Goal: Communication & Community: Answer question/provide support

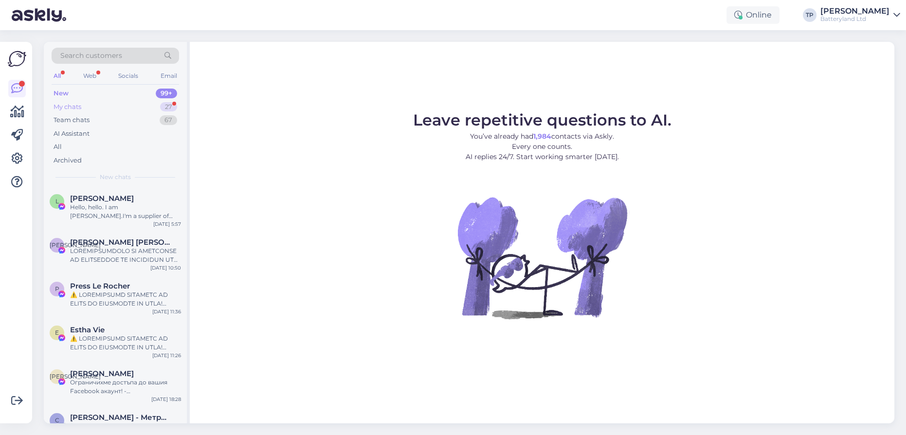
click at [160, 108] on div "My chats 27" at bounding box center [115, 107] width 127 height 14
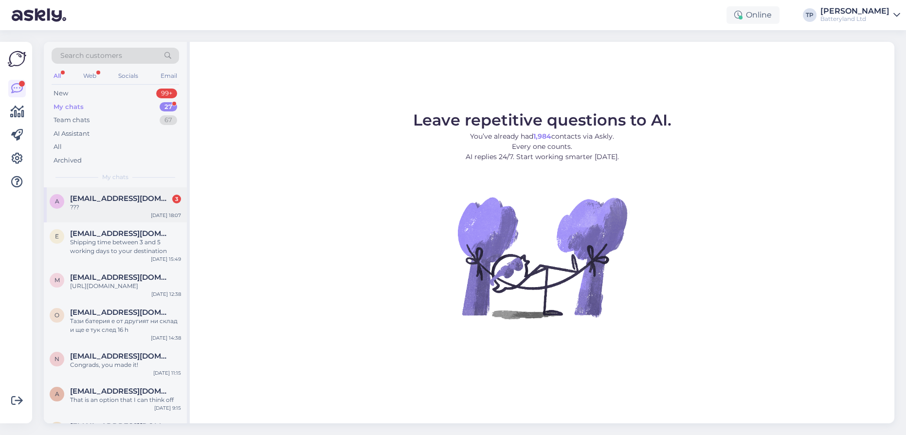
click at [126, 199] on span "[EMAIL_ADDRESS][DOMAIN_NAME]" at bounding box center [120, 198] width 101 height 9
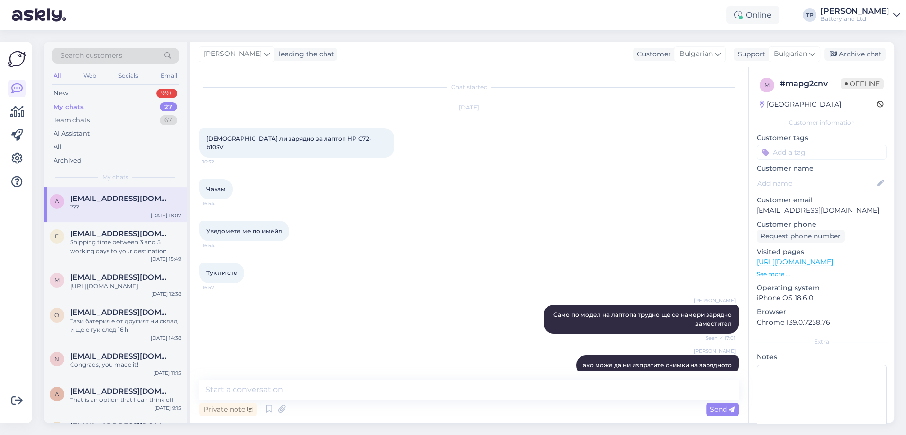
scroll to position [3426, 0]
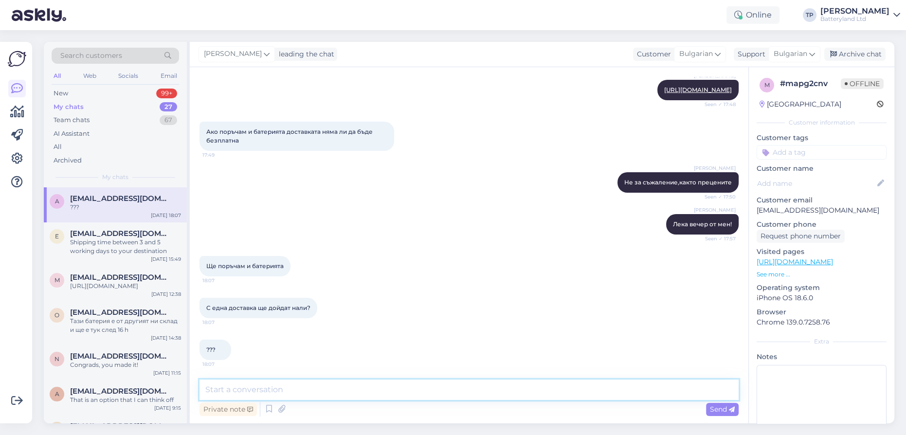
click at [299, 395] on textarea at bounding box center [468, 389] width 539 height 20
type textarea "d"
type textarea "да, в една пратка ще са"
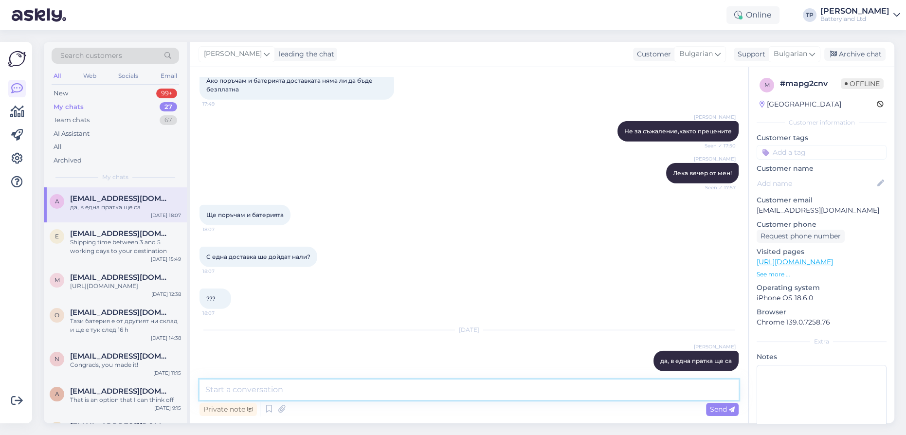
scroll to position [3488, 0]
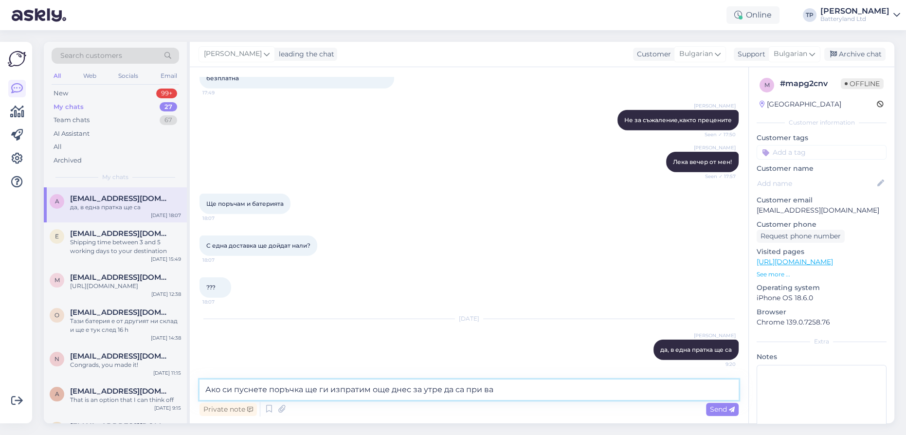
type textarea "Ако си пуснете поръчка ще ги изпратим още днес за утре да са при вас"
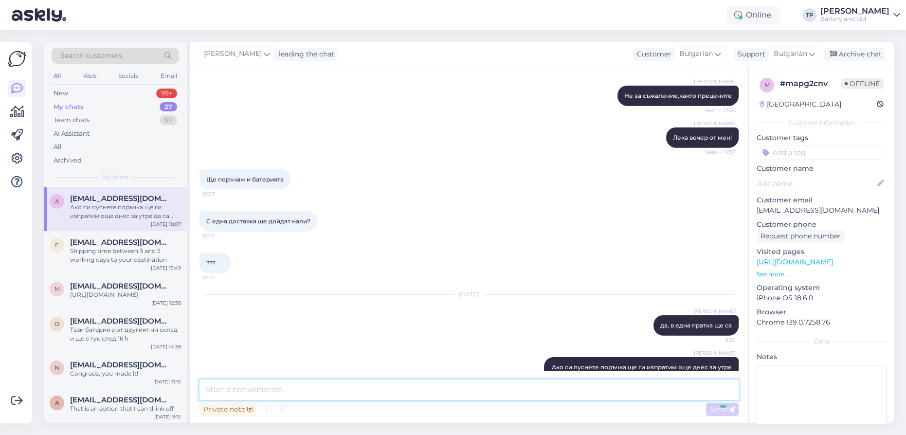
scroll to position [3539, 0]
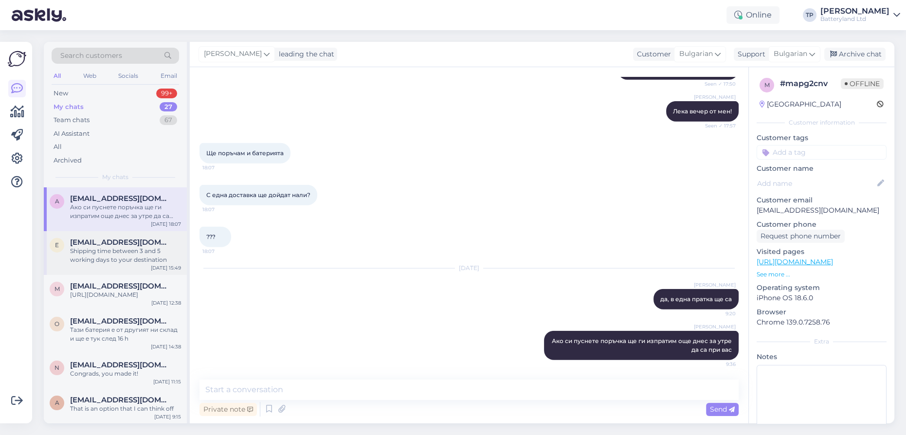
click at [144, 238] on span "[EMAIL_ADDRESS][DOMAIN_NAME]" at bounding box center [120, 242] width 101 height 9
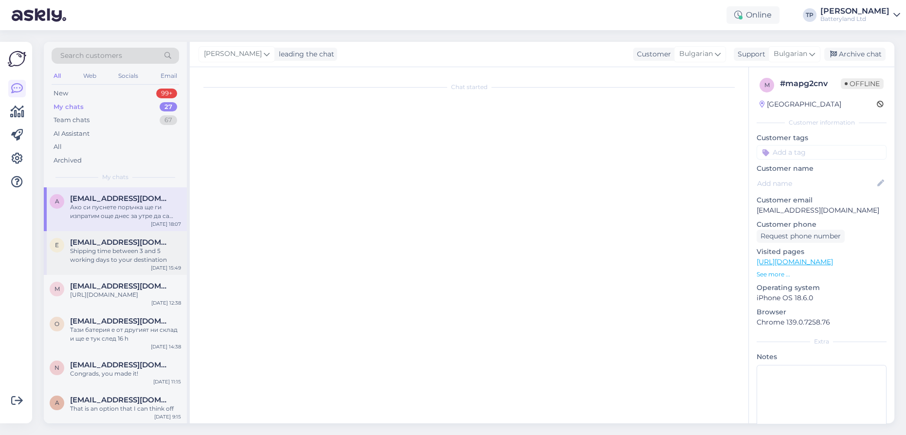
scroll to position [191, 0]
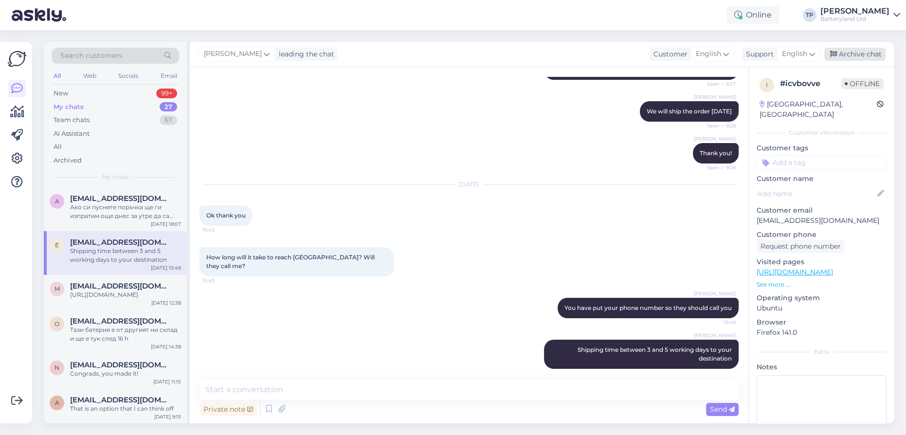
click at [838, 54] on div "Archive chat" at bounding box center [854, 54] width 61 height 13
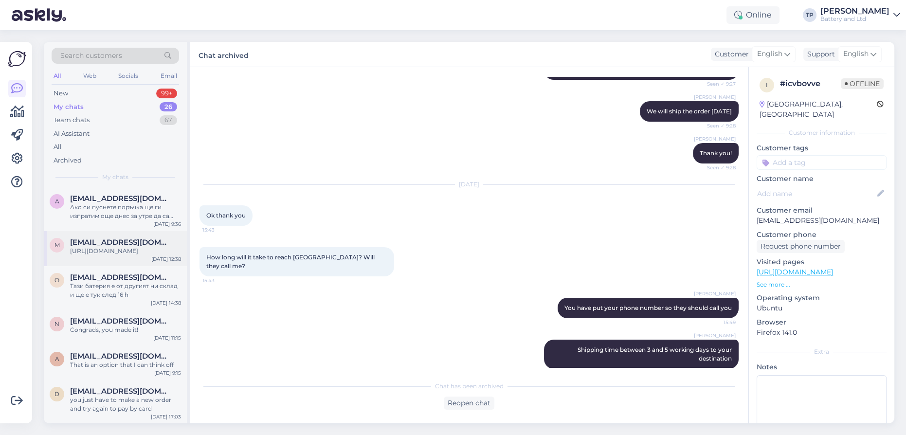
click at [95, 238] on span "[EMAIL_ADDRESS][DOMAIN_NAME]" at bounding box center [120, 242] width 101 height 9
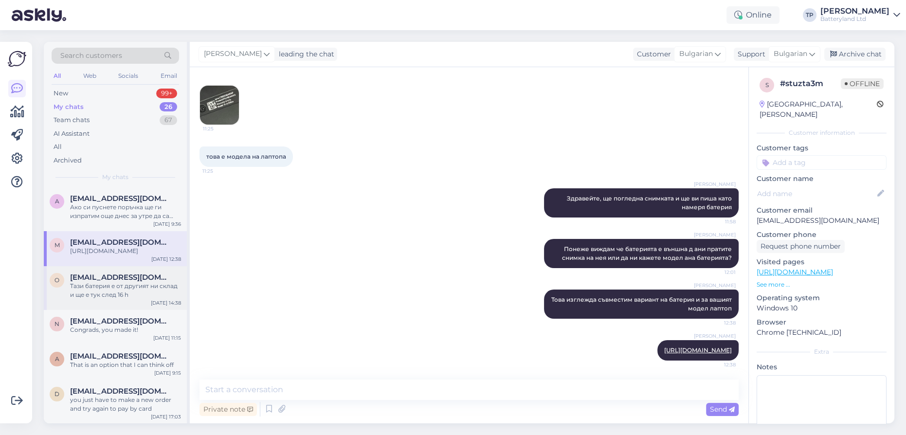
click at [132, 273] on div "[EMAIL_ADDRESS][DOMAIN_NAME] Тази батерия е от другият ни склад и ще е тук след…" at bounding box center [125, 286] width 111 height 26
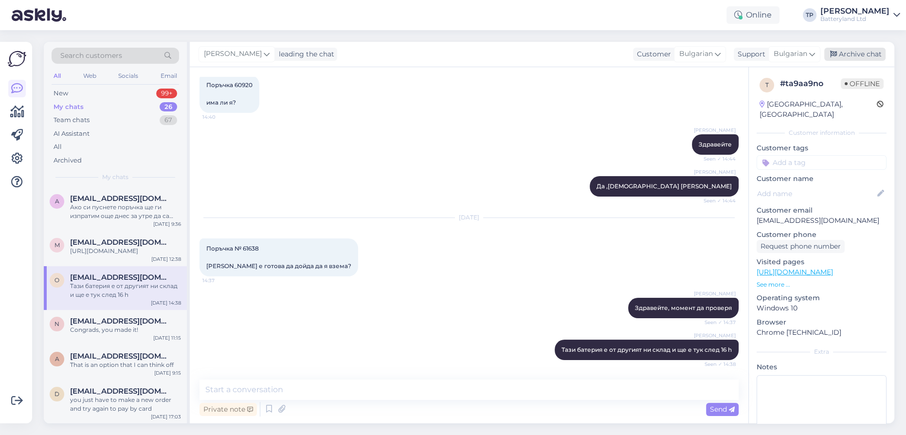
click at [849, 58] on div "Archive chat" at bounding box center [854, 54] width 61 height 13
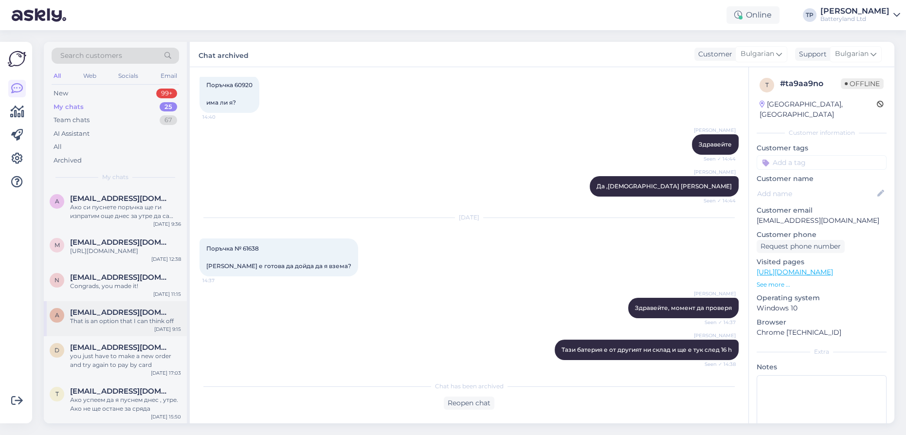
click at [127, 308] on div "[EMAIL_ADDRESS][DOMAIN_NAME] That is an option that I can think off" at bounding box center [125, 317] width 111 height 18
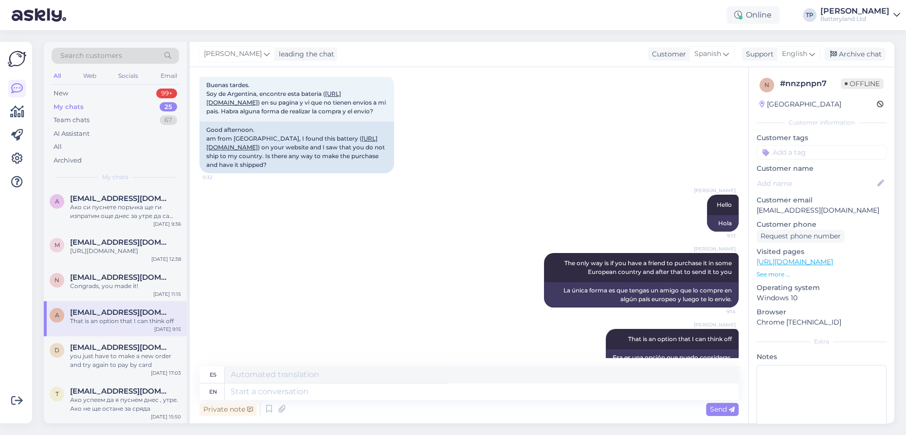
scroll to position [125, 0]
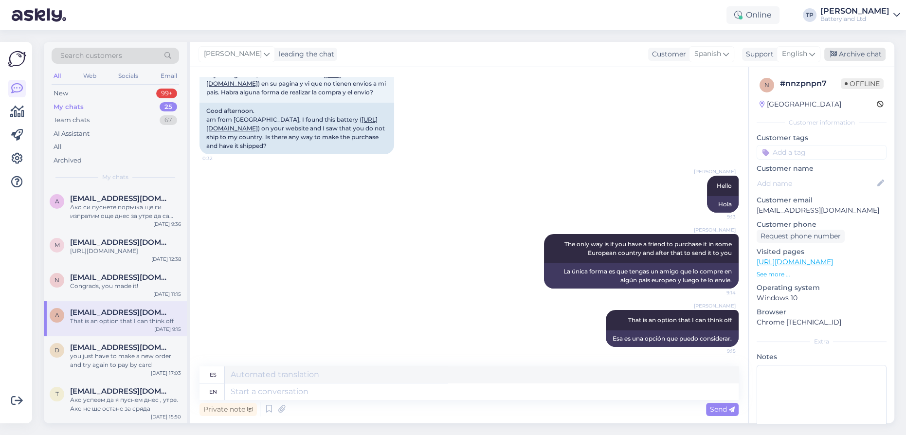
click at [852, 53] on div "Archive chat" at bounding box center [854, 54] width 61 height 13
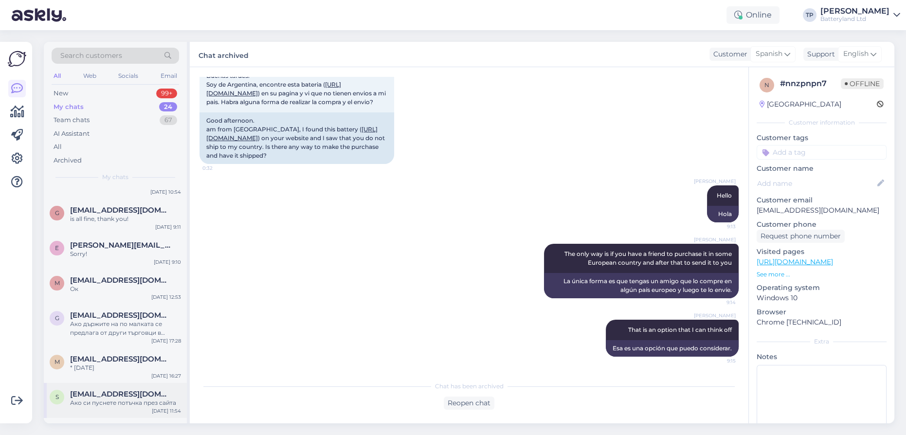
scroll to position [534, 0]
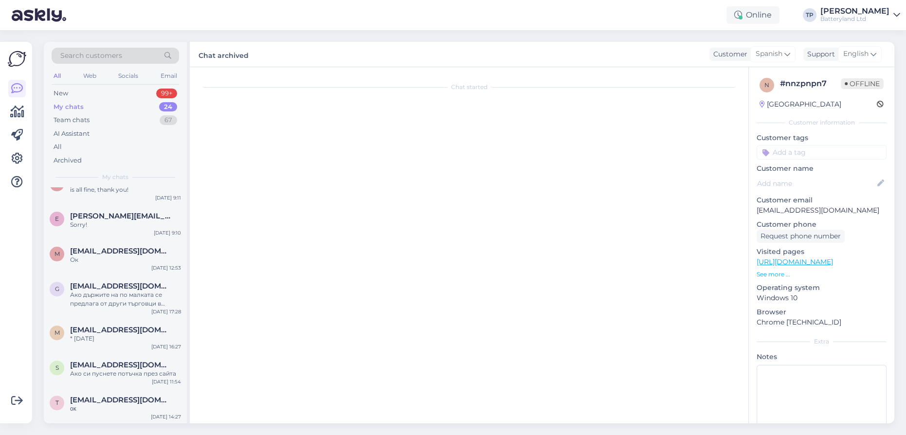
scroll to position [1394, 0]
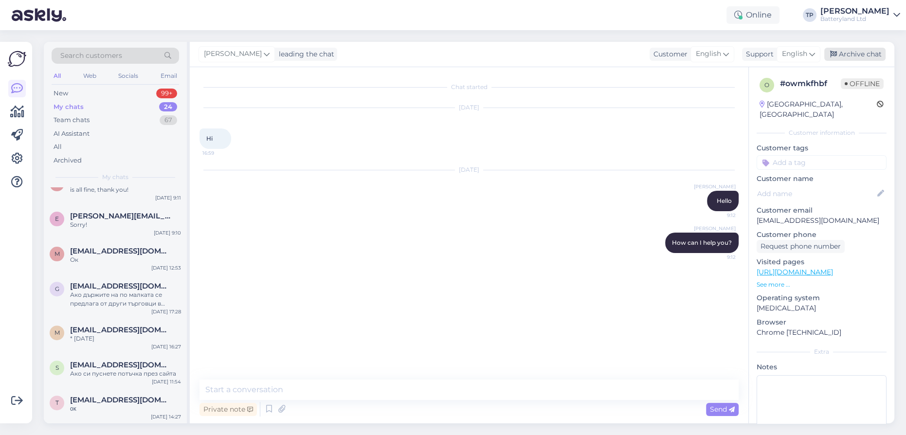
click at [869, 54] on div "Archive chat" at bounding box center [854, 54] width 61 height 13
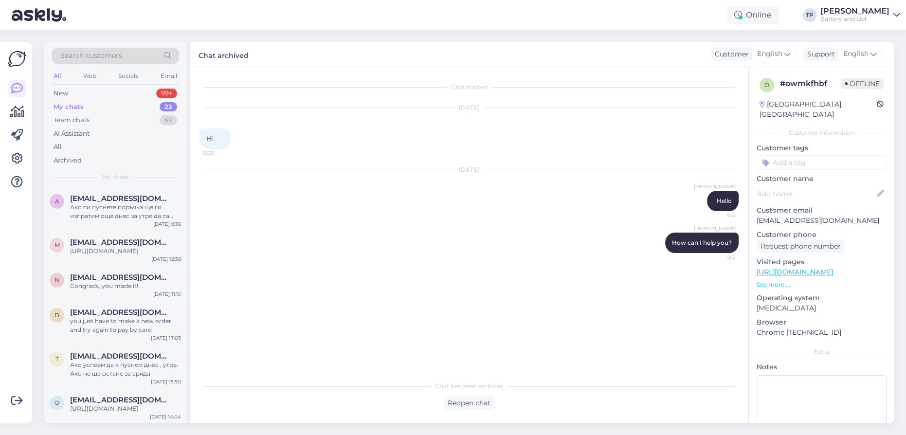
click at [122, 424] on div "d [EMAIL_ADDRESS][DOMAIN_NAME] You are welcome! [DATE] 10:22" at bounding box center [115, 441] width 143 height 35
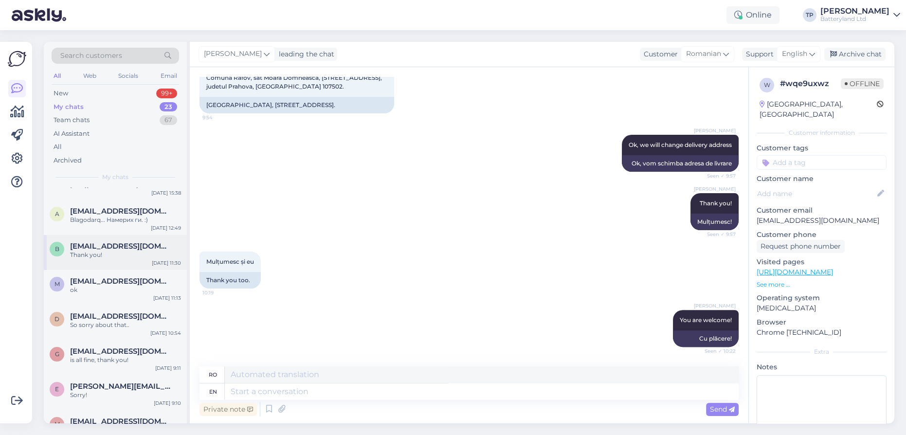
scroll to position [486, 0]
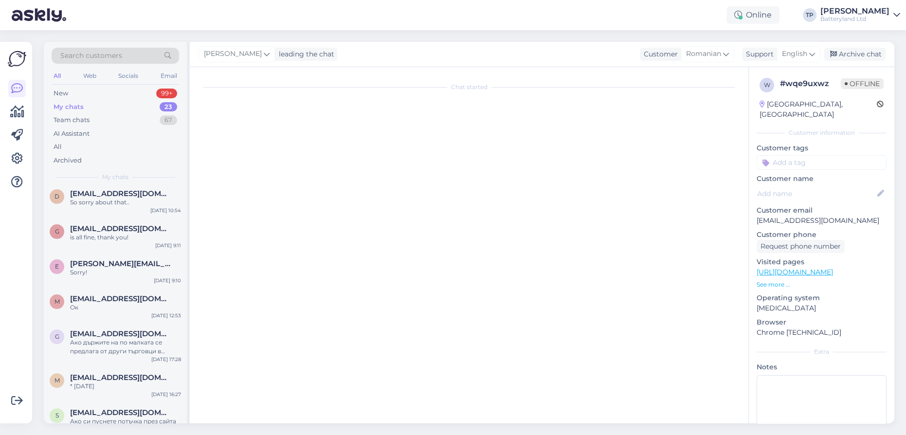
scroll to position [0, 0]
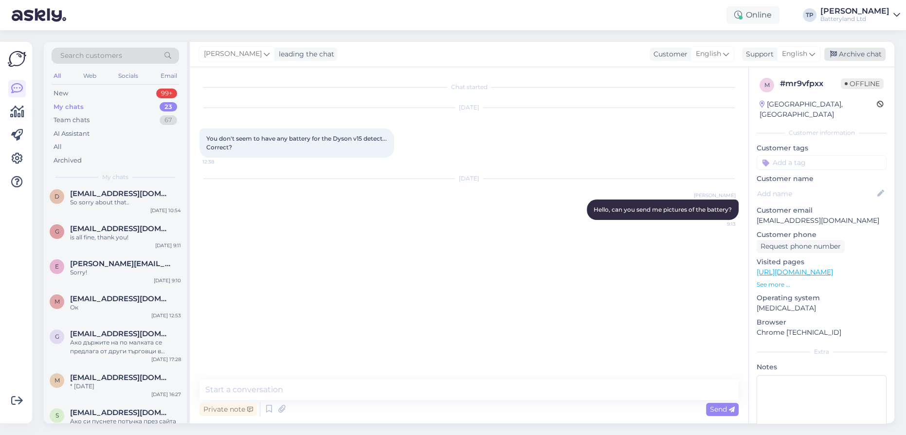
click at [857, 53] on div "Archive chat" at bounding box center [854, 54] width 61 height 13
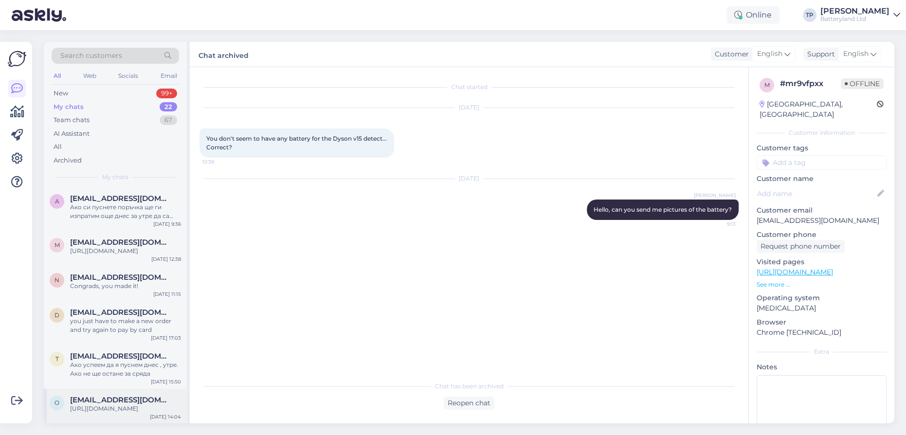
click at [126, 395] on div "[EMAIL_ADDRESS][DOMAIN_NAME] [URL][DOMAIN_NAME]" at bounding box center [125, 404] width 111 height 18
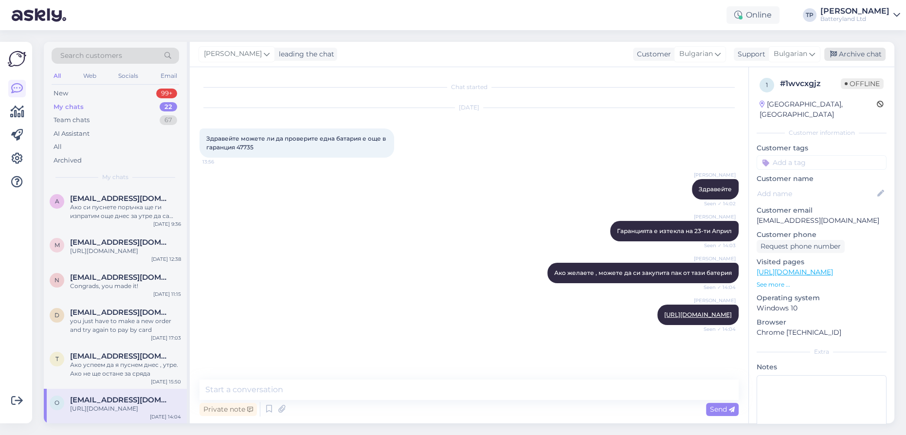
click at [872, 54] on div "Archive chat" at bounding box center [854, 54] width 61 height 13
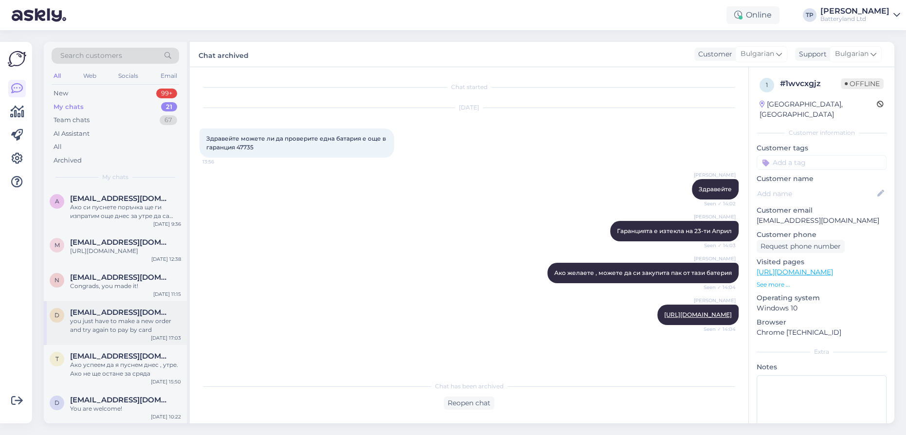
click at [140, 308] on div "d [EMAIL_ADDRESS][DOMAIN_NAME] you just have to make a new order and try again …" at bounding box center [115, 323] width 143 height 44
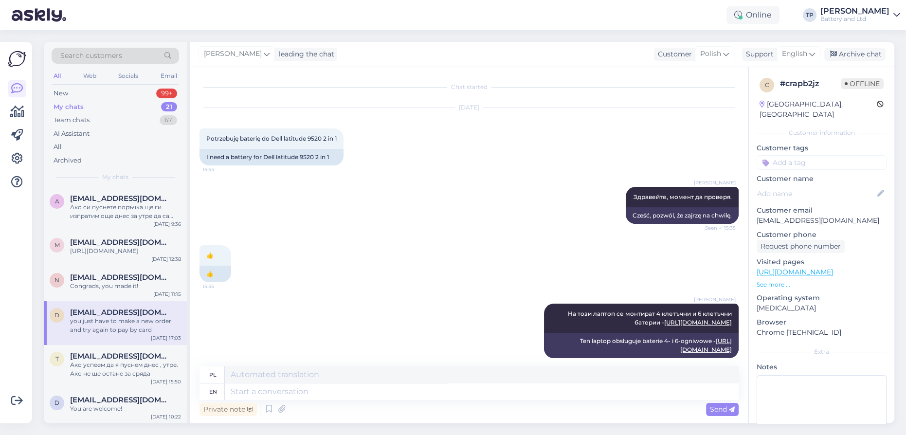
scroll to position [1558, 0]
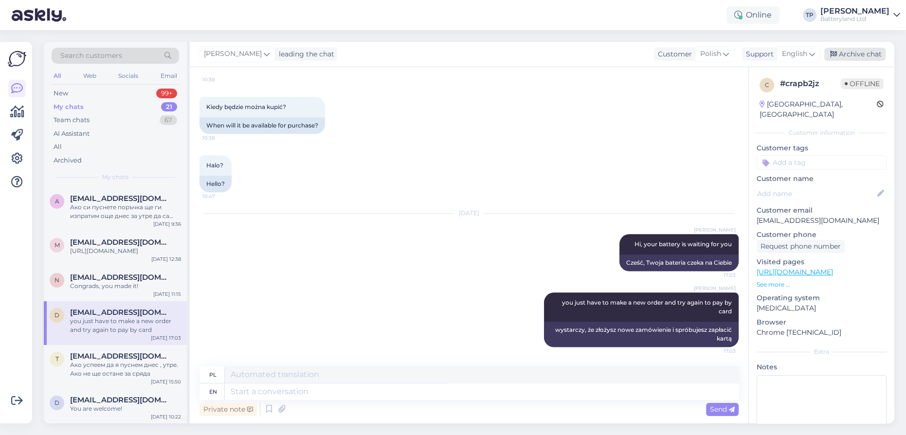
click at [853, 54] on div "Archive chat" at bounding box center [854, 54] width 61 height 13
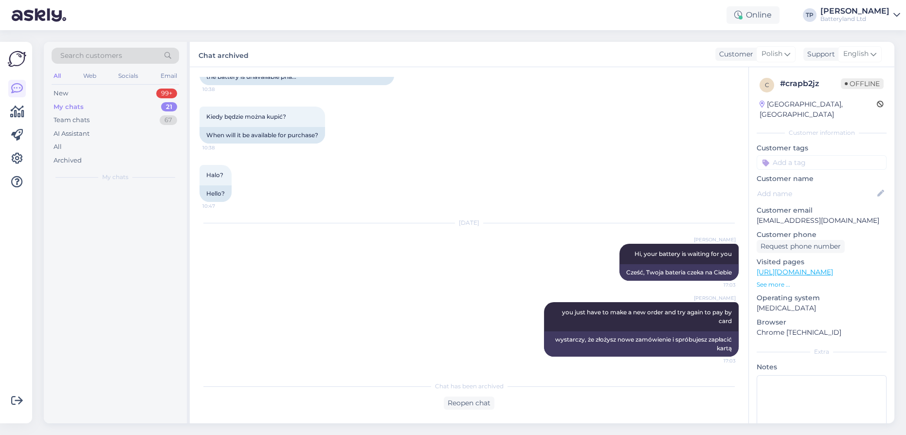
scroll to position [1548, 0]
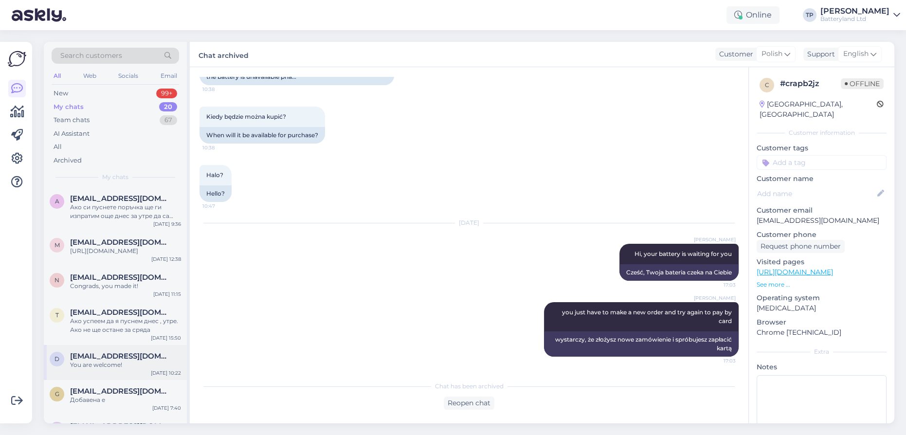
click at [109, 352] on span "[EMAIL_ADDRESS][DOMAIN_NAME]" at bounding box center [120, 356] width 101 height 9
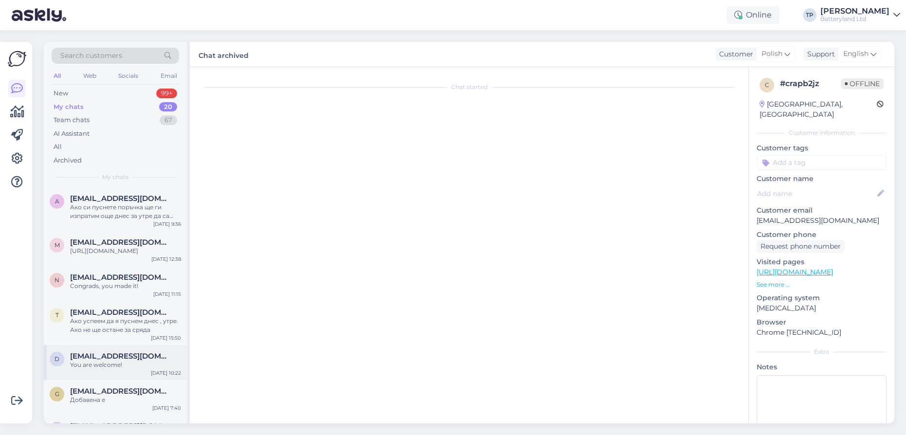
scroll to position [407, 0]
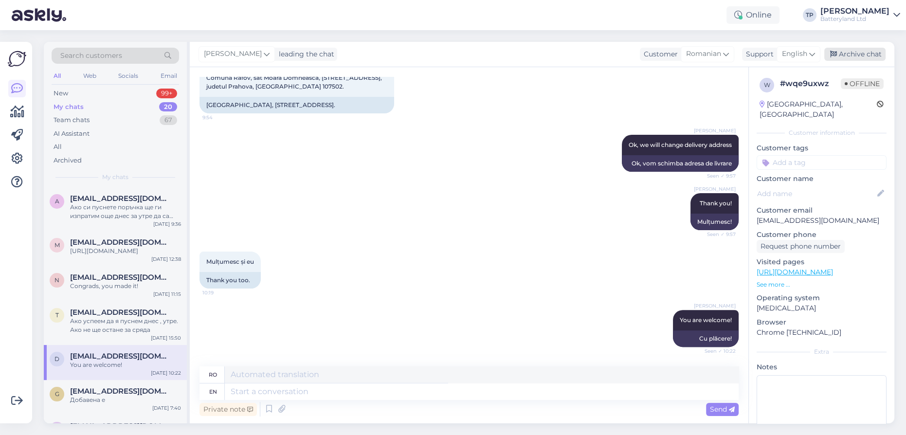
click at [854, 48] on div "Archive chat" at bounding box center [854, 54] width 61 height 13
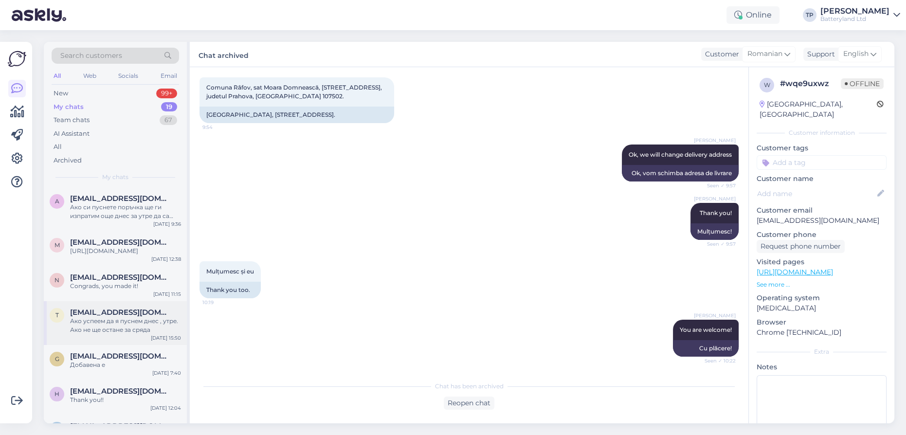
click at [109, 308] on span "[EMAIL_ADDRESS][DOMAIN_NAME]" at bounding box center [120, 312] width 101 height 9
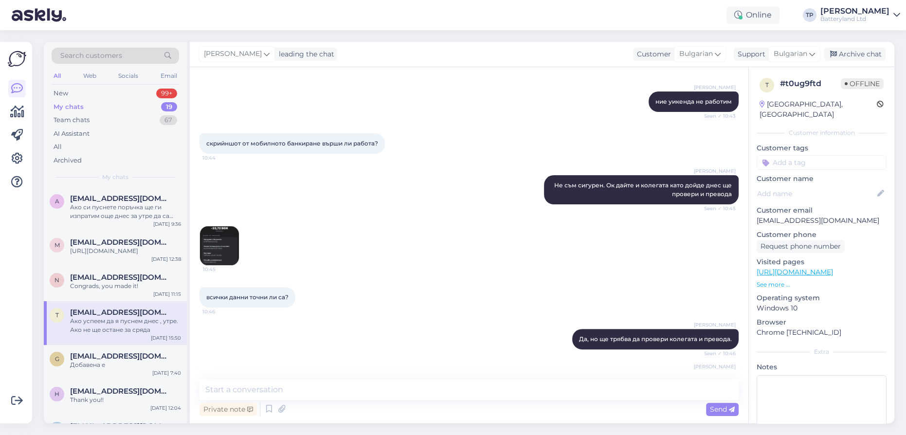
scroll to position [1301, 0]
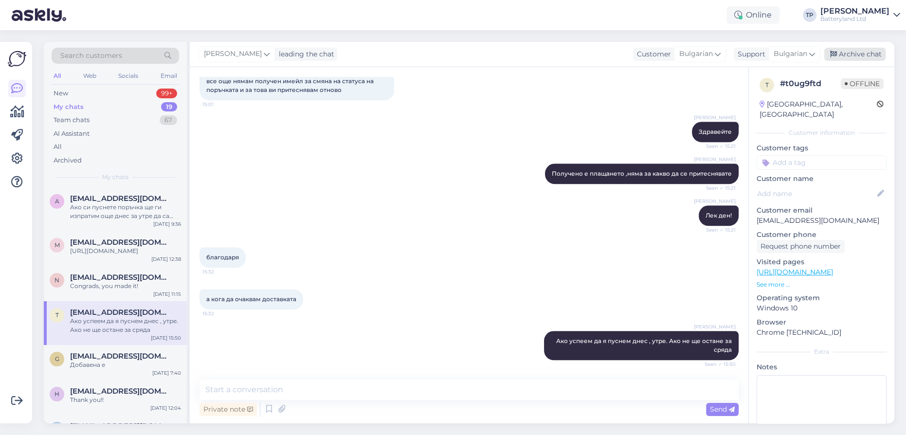
click at [862, 55] on div "Archive chat" at bounding box center [854, 54] width 61 height 13
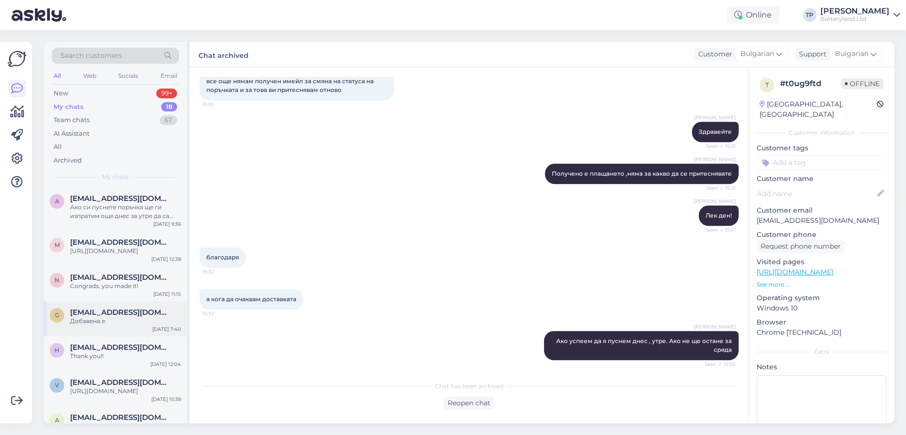
click at [100, 308] on span "[EMAIL_ADDRESS][DOMAIN_NAME]" at bounding box center [120, 312] width 101 height 9
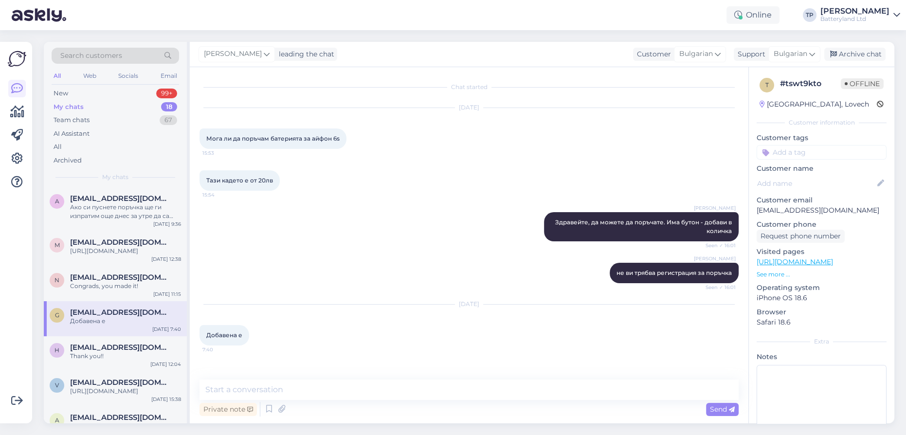
drag, startPoint x: 853, startPoint y: 54, endPoint x: 249, endPoint y: 297, distance: 651.1
click at [853, 54] on div "Archive chat" at bounding box center [854, 54] width 61 height 13
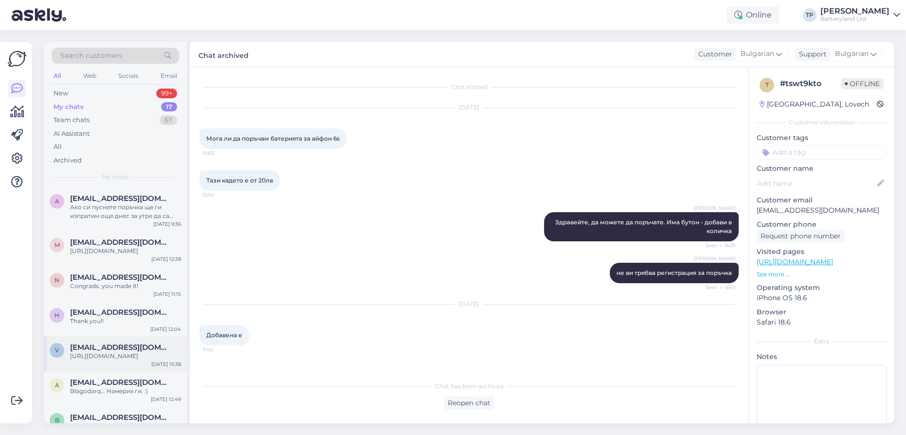
click at [116, 336] on div "v [EMAIL_ADDRESS][DOMAIN_NAME] [URL][DOMAIN_NAME] [DATE] 15:38" at bounding box center [115, 353] width 143 height 35
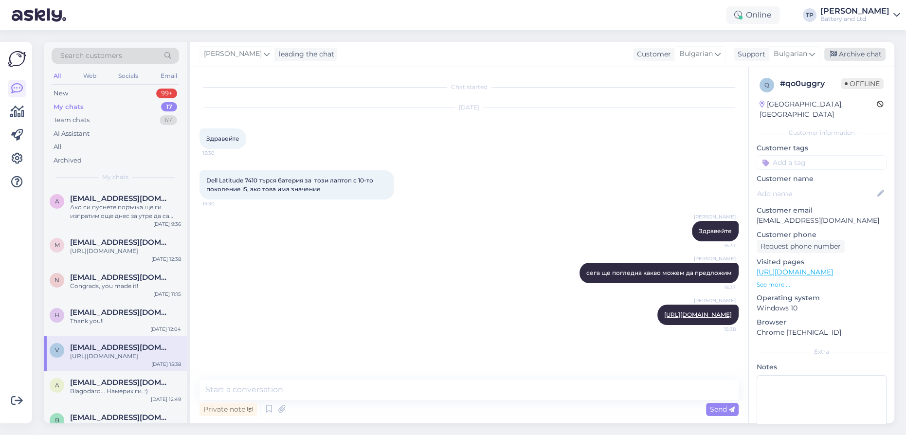
click at [866, 54] on div "Archive chat" at bounding box center [854, 54] width 61 height 13
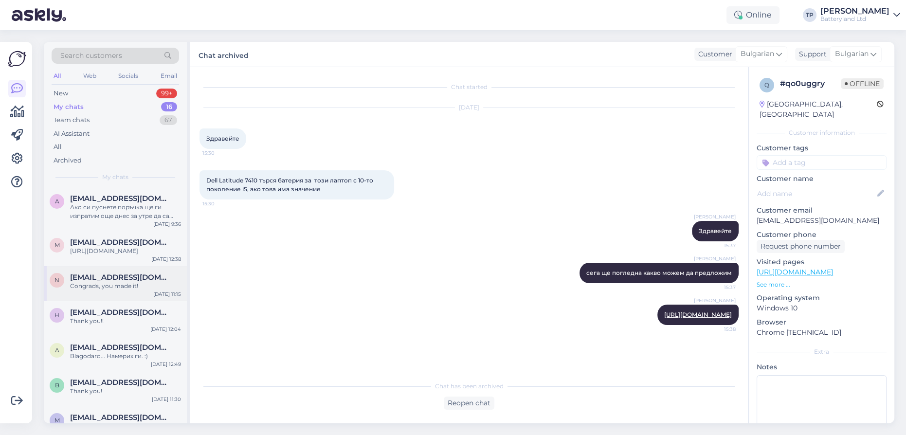
click at [90, 266] on div "n [EMAIL_ADDRESS][DOMAIN_NAME] Congrads, you made it! [DATE] 11:15" at bounding box center [115, 283] width 143 height 35
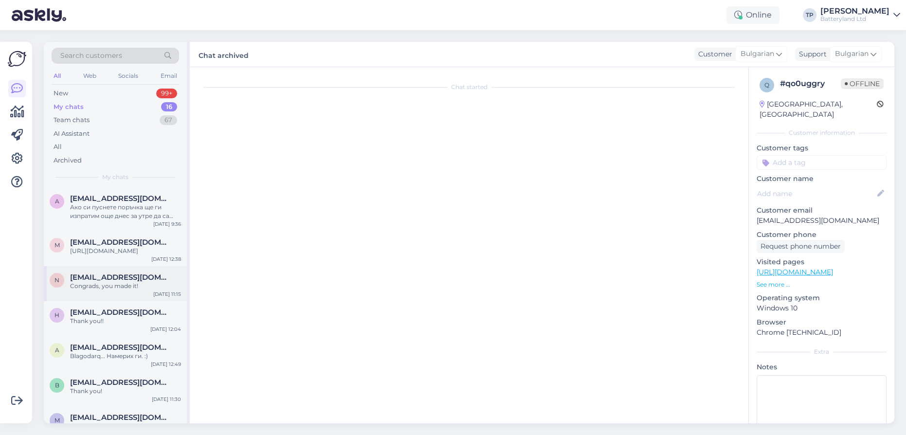
scroll to position [110, 0]
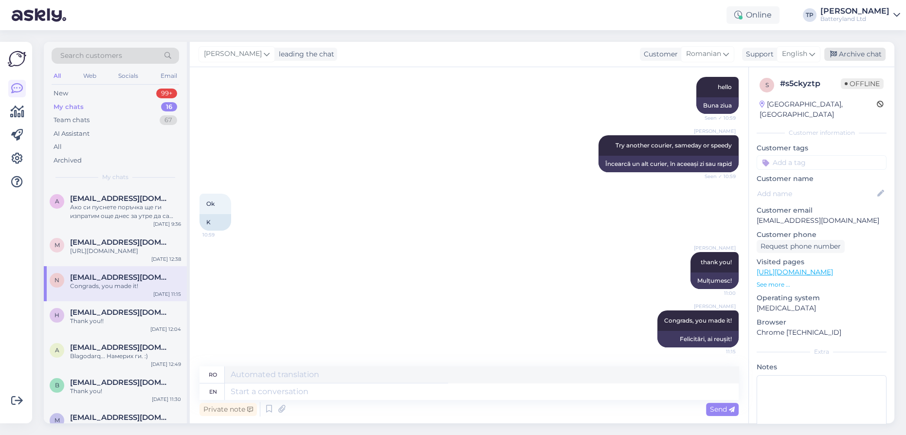
click at [836, 54] on icon at bounding box center [833, 54] width 7 height 7
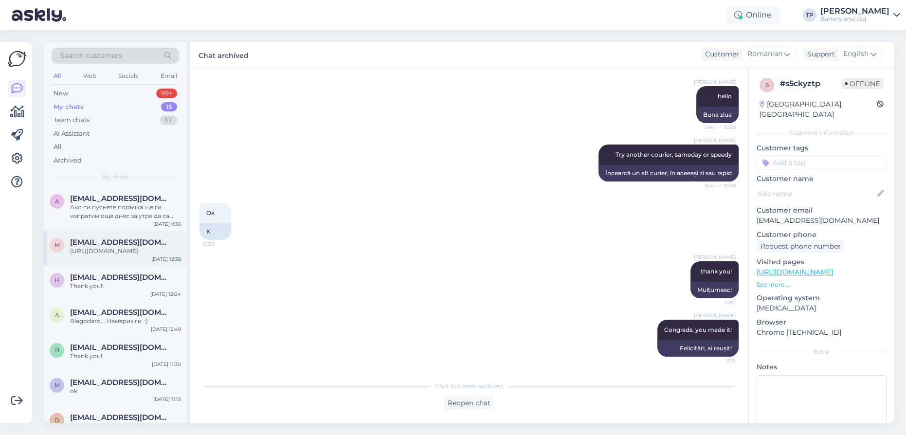
click at [118, 238] on div "[EMAIL_ADDRESS][DOMAIN_NAME] [URL][DOMAIN_NAME]" at bounding box center [125, 247] width 111 height 18
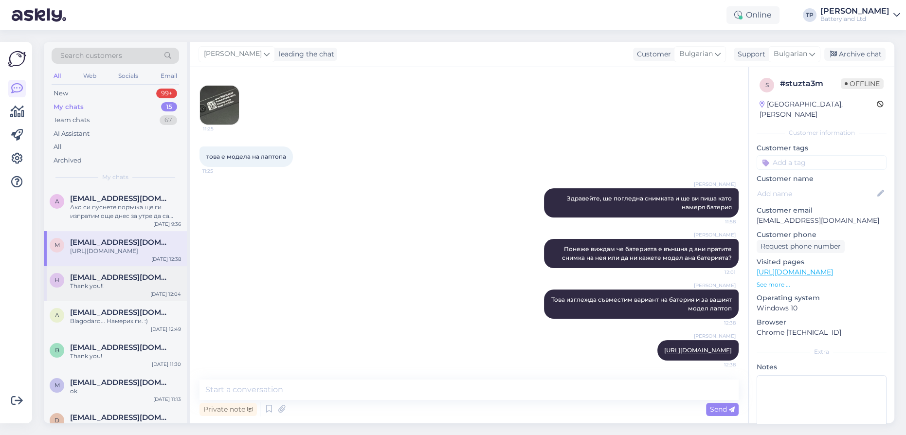
click at [121, 273] on div "[EMAIL_ADDRESS][DOMAIN_NAME] Thank you!!" at bounding box center [125, 282] width 111 height 18
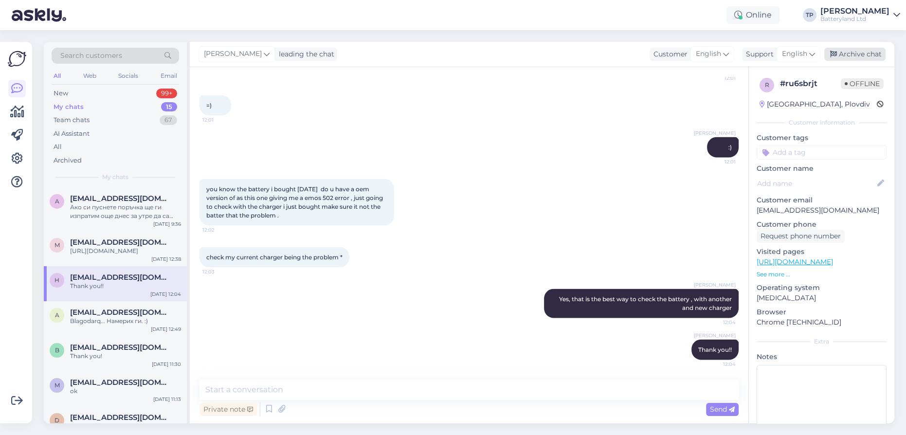
click at [849, 52] on div "Archive chat" at bounding box center [854, 54] width 61 height 13
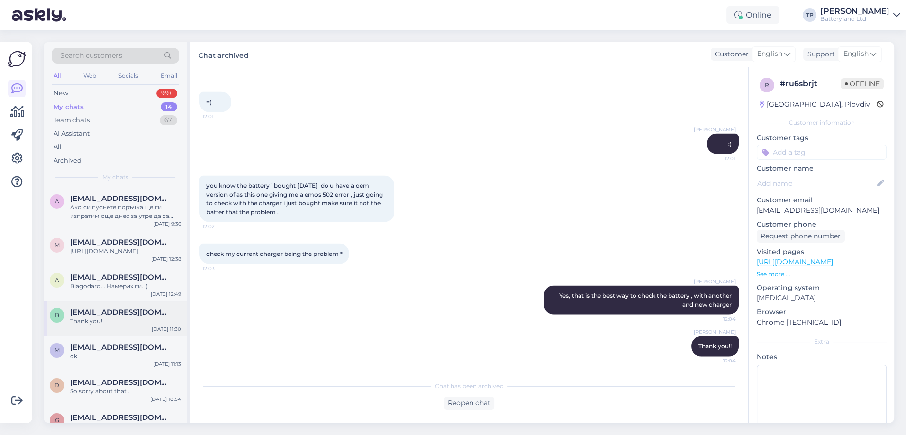
click at [116, 308] on span "[EMAIL_ADDRESS][DOMAIN_NAME]" at bounding box center [120, 312] width 101 height 9
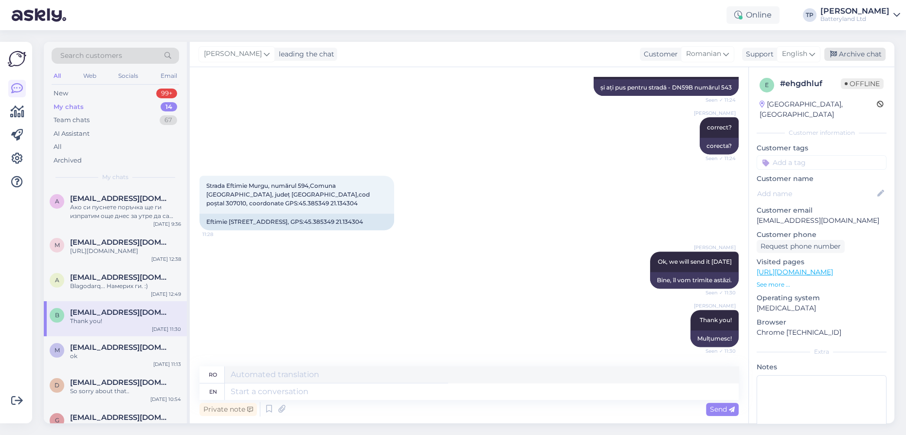
click at [839, 53] on div "Archive chat" at bounding box center [854, 54] width 61 height 13
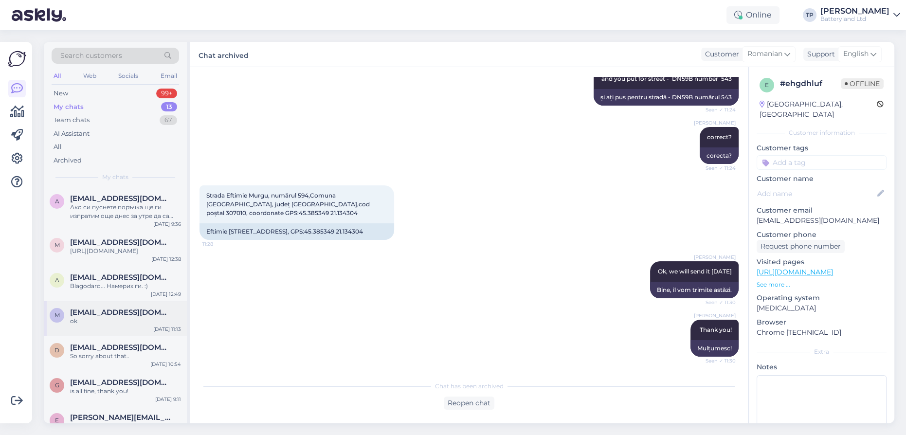
click at [137, 308] on span "[EMAIL_ADDRESS][DOMAIN_NAME]" at bounding box center [120, 312] width 101 height 9
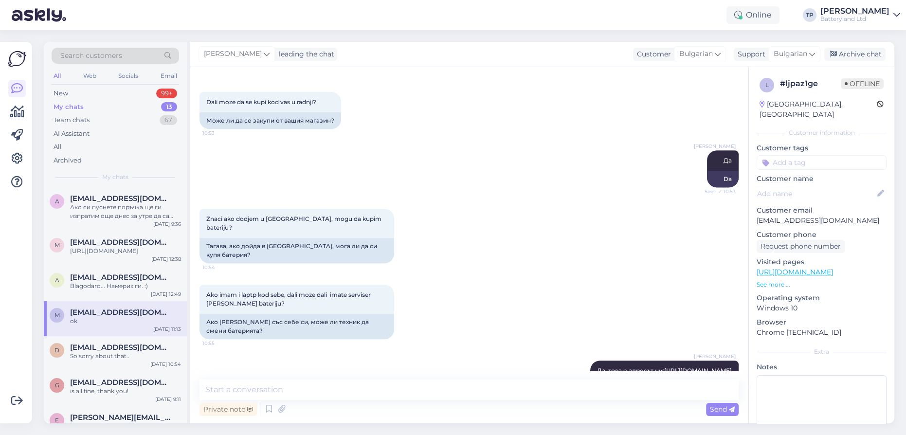
scroll to position [1050, 0]
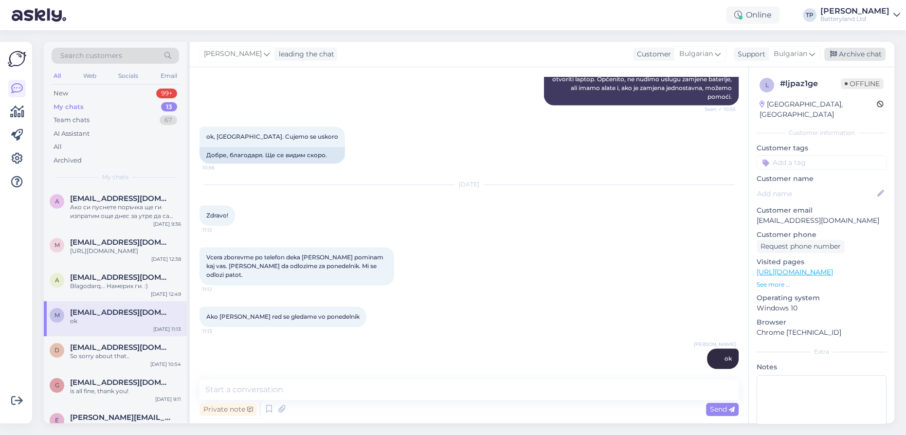
click at [859, 56] on div "Archive chat" at bounding box center [854, 54] width 61 height 13
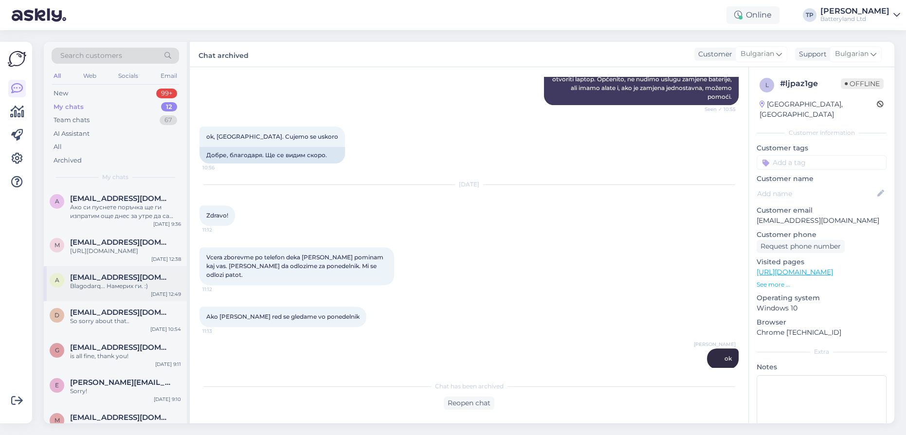
click at [129, 273] on div "[EMAIL_ADDRESS][DOMAIN_NAME] Blagodarq... Намерих ги. :)" at bounding box center [125, 282] width 111 height 18
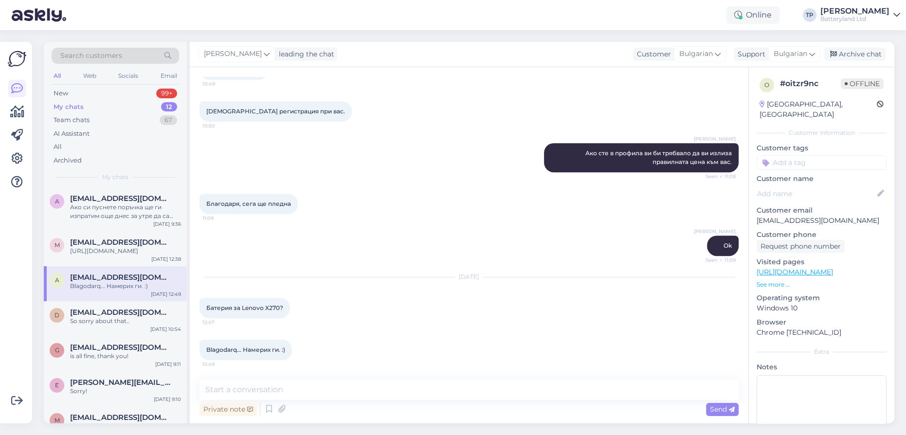
scroll to position [690, 0]
click at [845, 53] on div "Archive chat" at bounding box center [854, 54] width 61 height 13
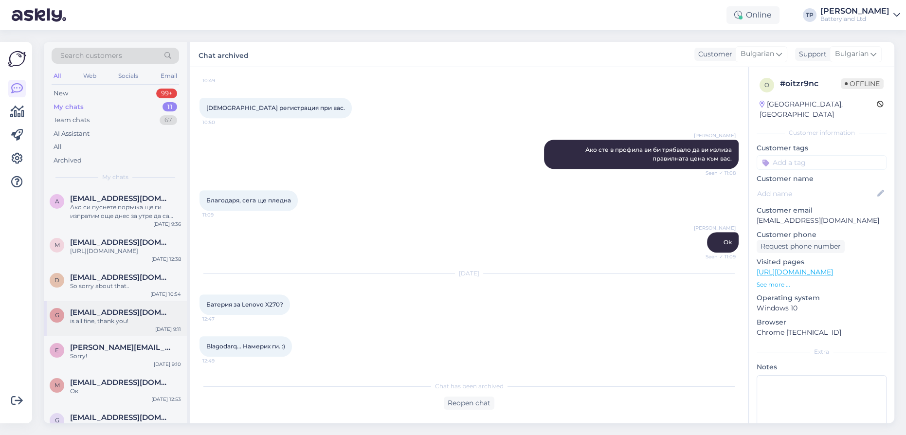
click at [98, 308] on div "[EMAIL_ADDRESS][DOMAIN_NAME] is all fine, thank you!" at bounding box center [125, 317] width 111 height 18
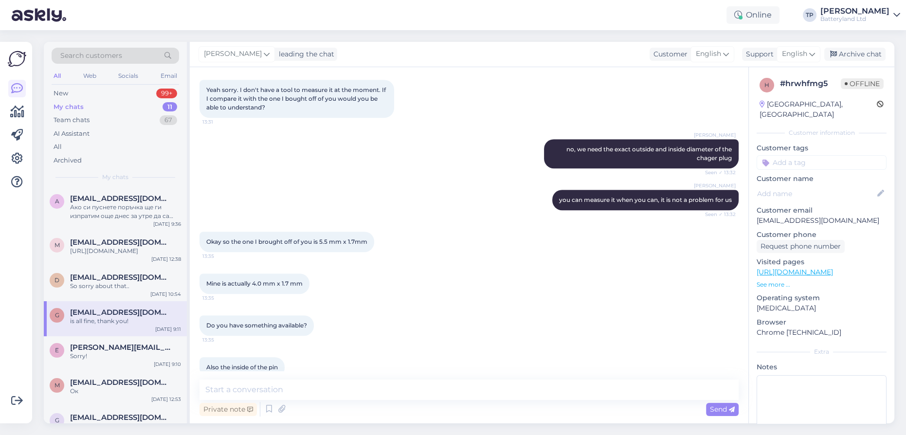
scroll to position [2989, 0]
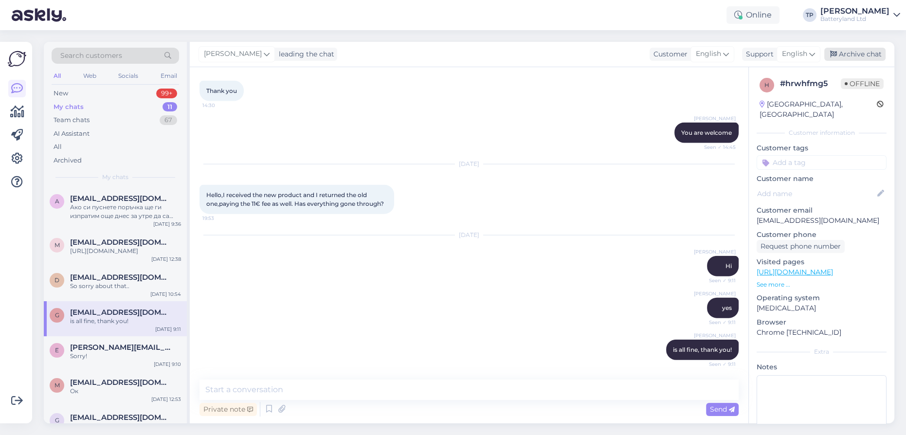
click at [852, 56] on div "Archive chat" at bounding box center [854, 54] width 61 height 13
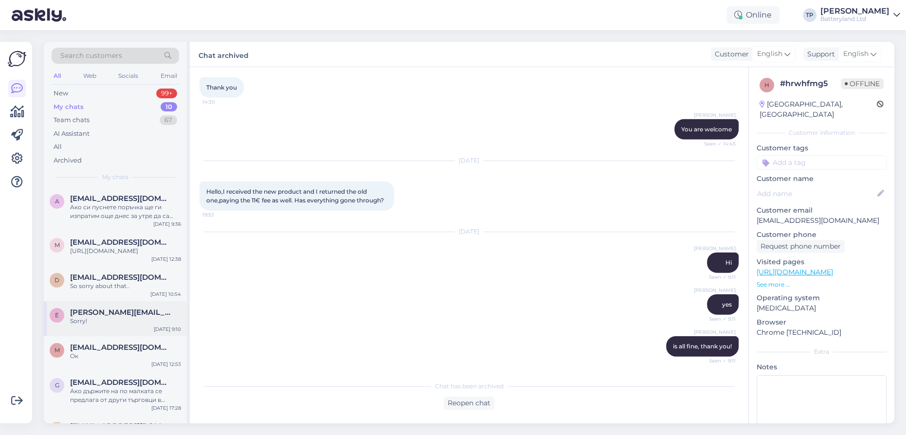
click at [72, 301] on div "e [PERSON_NAME][EMAIL_ADDRESS][PERSON_NAME][DOMAIN_NAME] Sorry! [DATE] 9:10" at bounding box center [115, 318] width 143 height 35
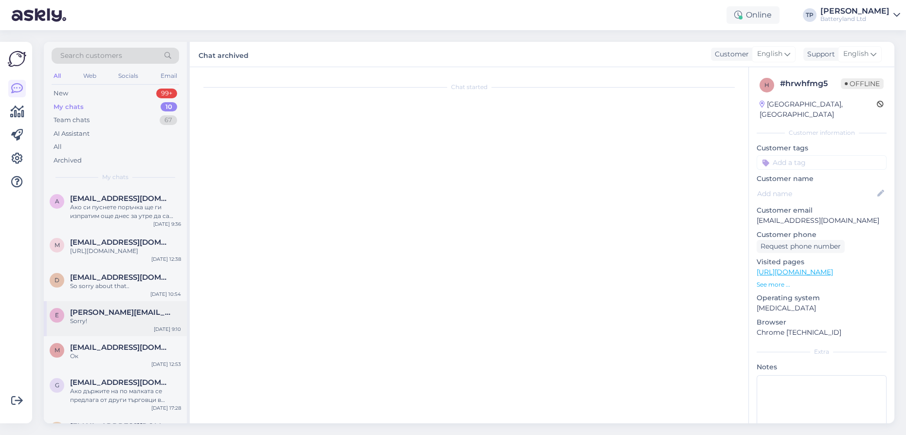
scroll to position [0, 0]
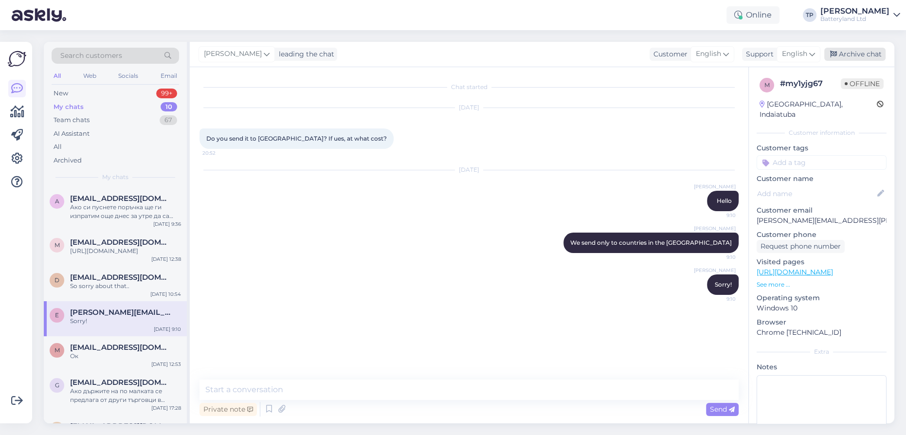
click at [851, 58] on div "Archive chat" at bounding box center [854, 54] width 61 height 13
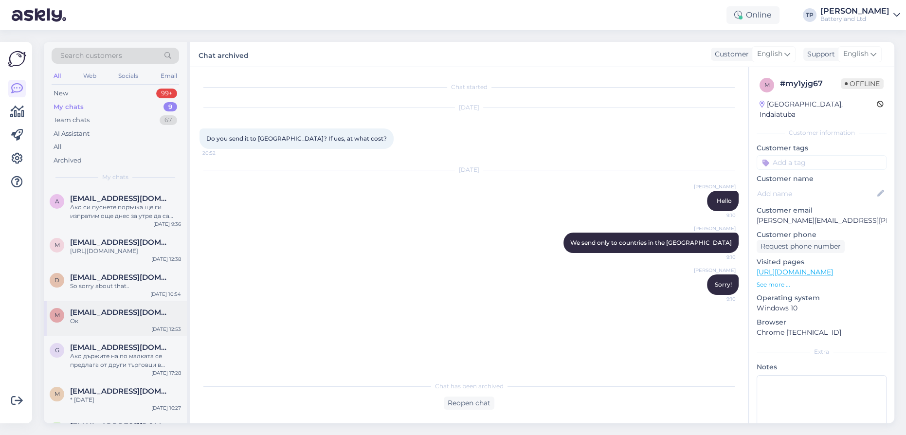
click at [104, 301] on div "m [EMAIL_ADDRESS][DOMAIN_NAME] Ок [DATE] 12:53" at bounding box center [115, 318] width 143 height 35
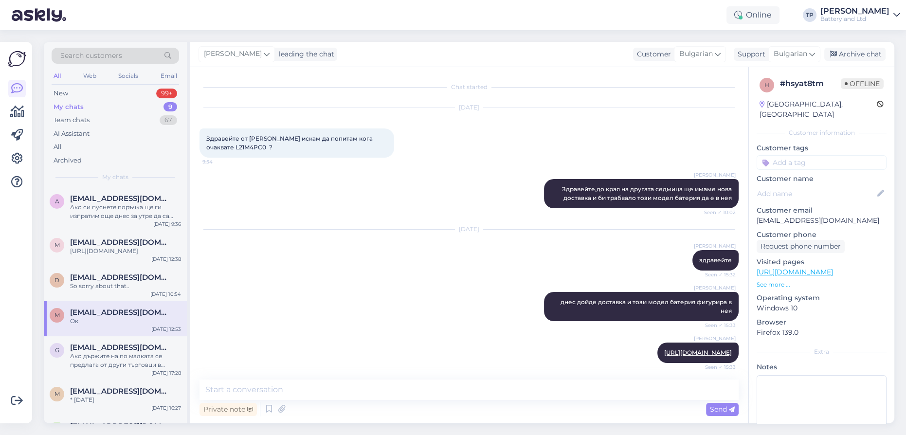
scroll to position [702, 0]
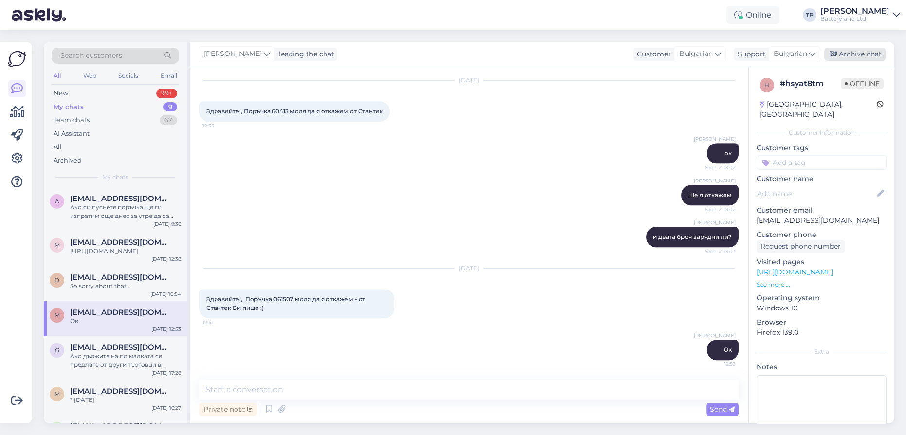
click at [851, 50] on div "Archive chat" at bounding box center [854, 54] width 61 height 13
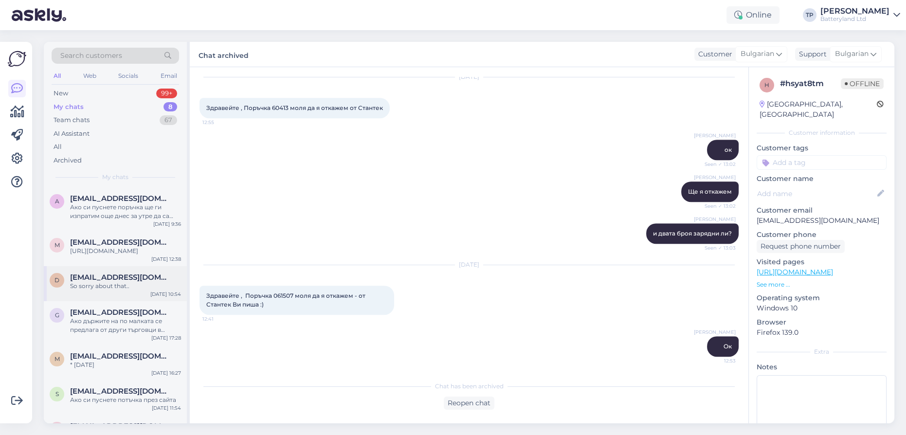
click at [102, 273] on span "[EMAIL_ADDRESS][DOMAIN_NAME]" at bounding box center [120, 277] width 101 height 9
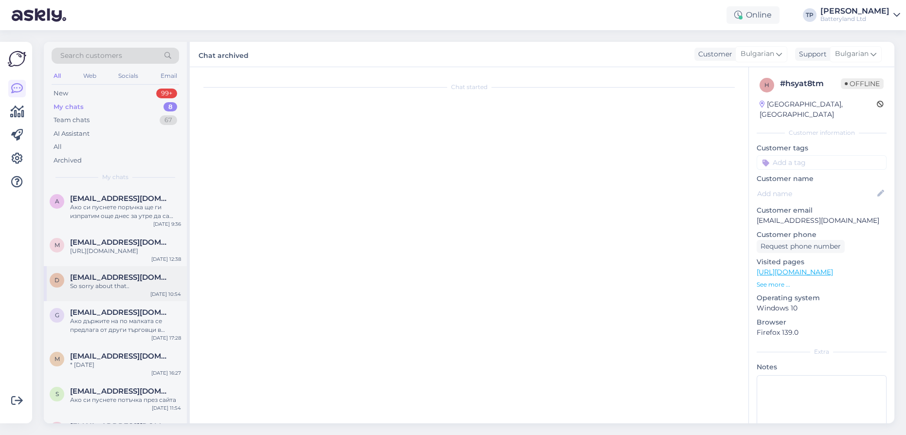
scroll to position [157, 0]
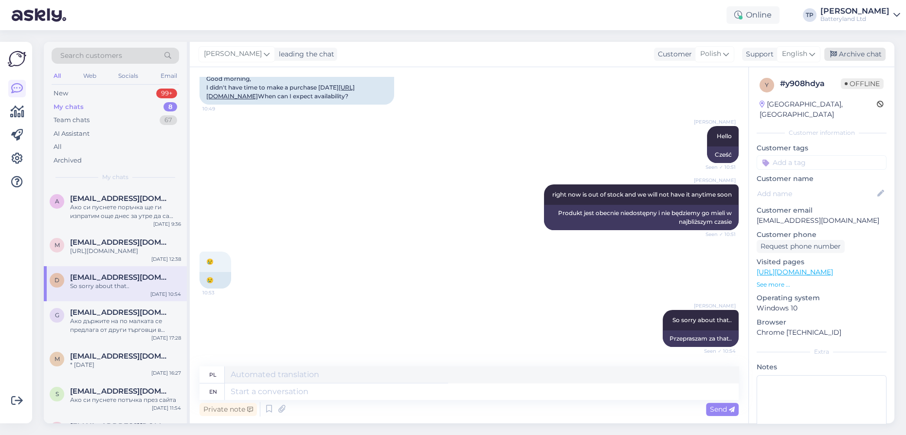
click at [850, 55] on div "Archive chat" at bounding box center [854, 54] width 61 height 13
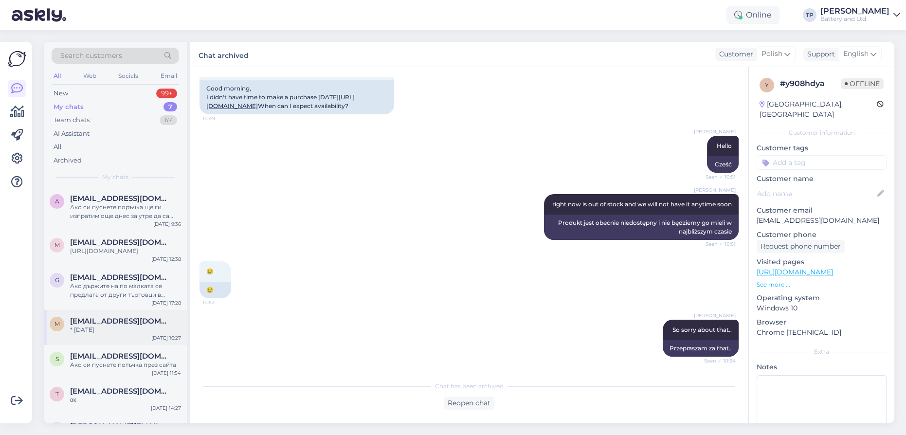
click at [122, 317] on div "[EMAIL_ADDRESS][DOMAIN_NAME] * [DATE]" at bounding box center [125, 326] width 111 height 18
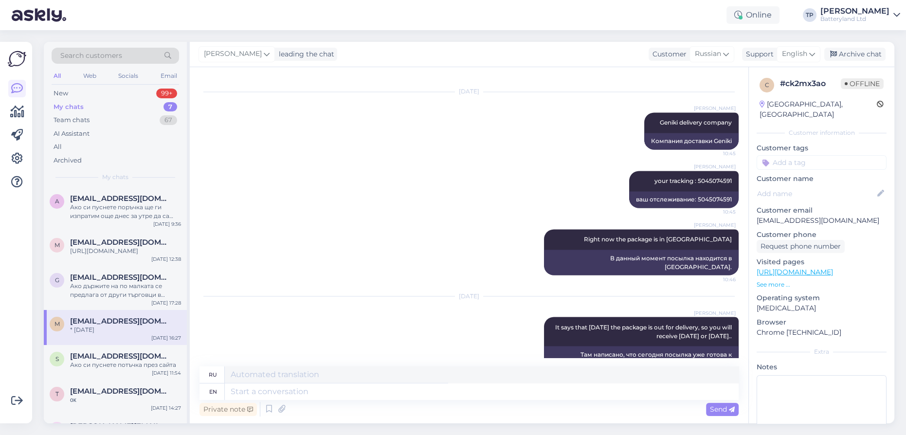
scroll to position [2346, 0]
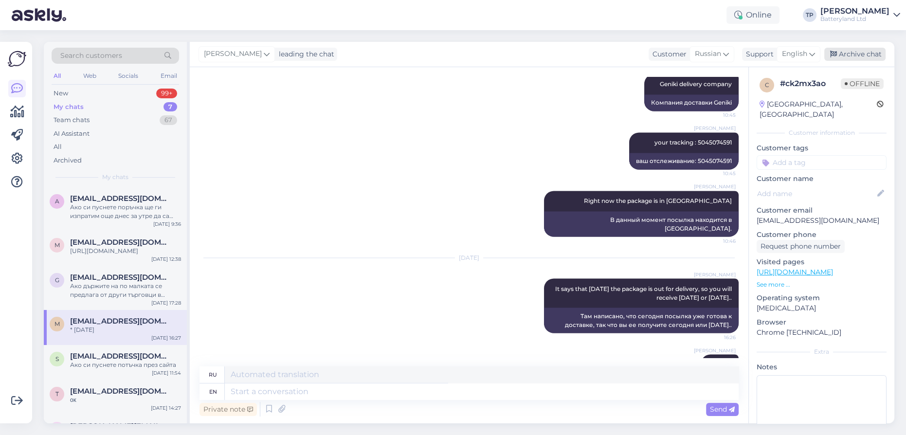
click at [847, 60] on div "Archive chat" at bounding box center [854, 54] width 61 height 13
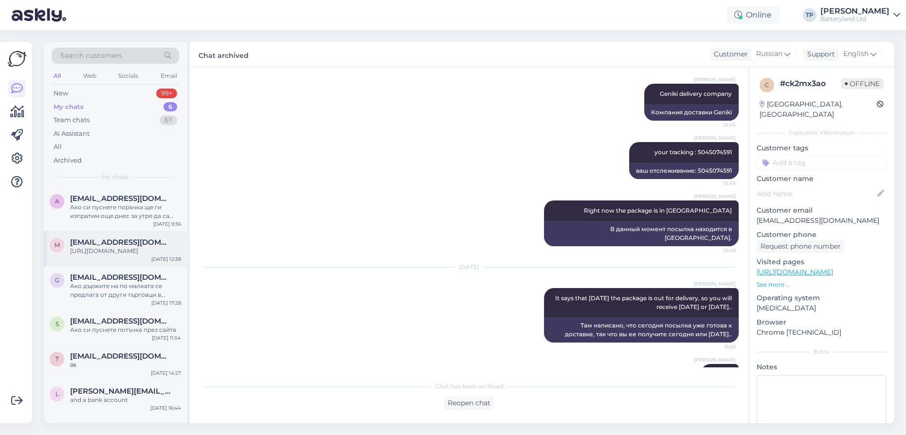
click at [93, 249] on div "m [EMAIL_ADDRESS][DOMAIN_NAME] [URL][DOMAIN_NAME] [DATE] 12:38" at bounding box center [115, 248] width 143 height 35
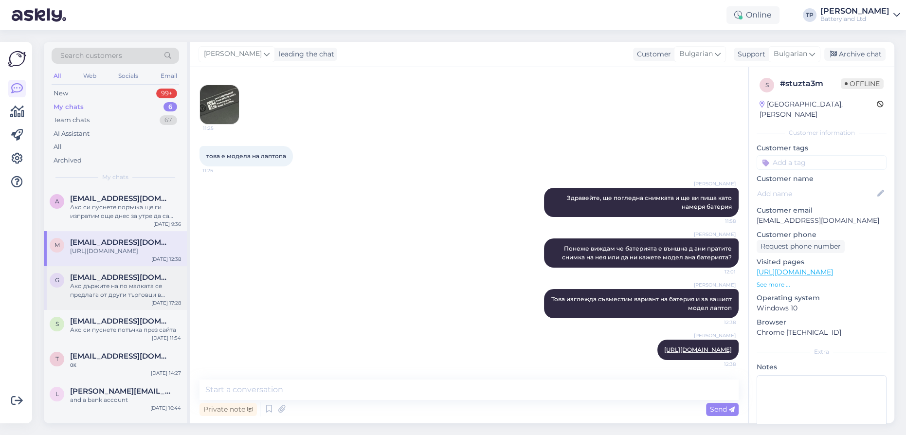
scroll to position [103, 0]
click at [79, 317] on span "[EMAIL_ADDRESS][DOMAIN_NAME]" at bounding box center [120, 321] width 101 height 9
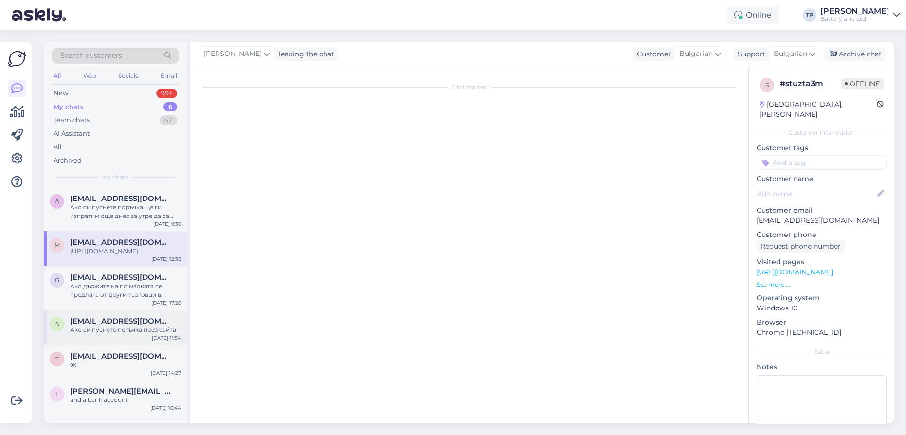
scroll to position [57, 0]
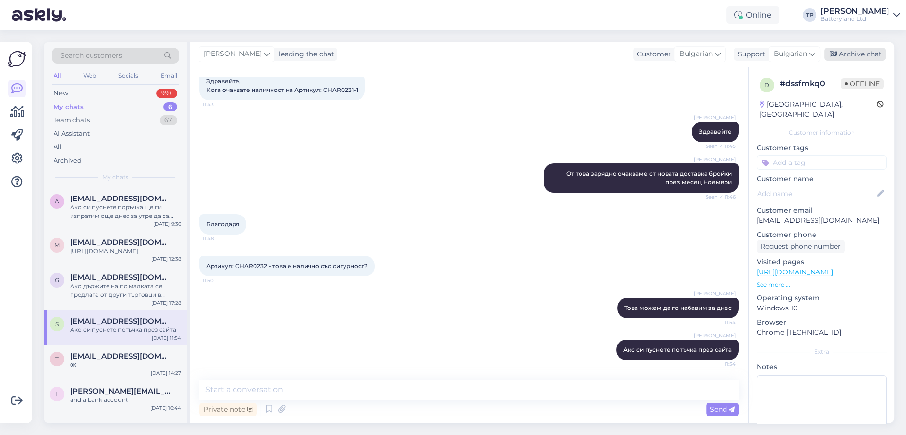
click at [862, 53] on div "Archive chat" at bounding box center [854, 54] width 61 height 13
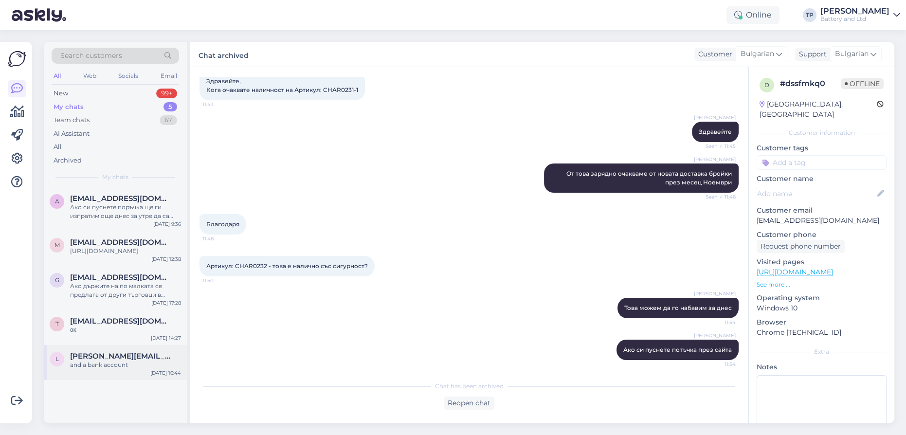
click at [146, 345] on div "l [PERSON_NAME][EMAIL_ADDRESS][DOMAIN_NAME] and a bank account [DATE] 16:44" at bounding box center [115, 362] width 143 height 35
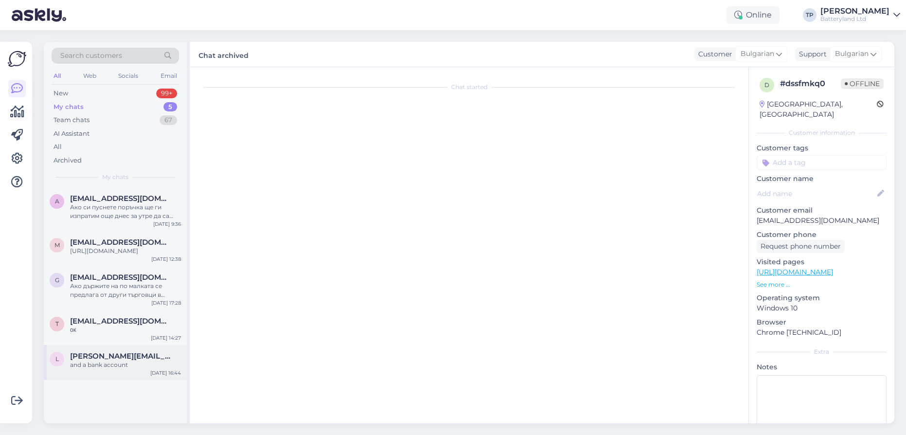
scroll to position [1394, 0]
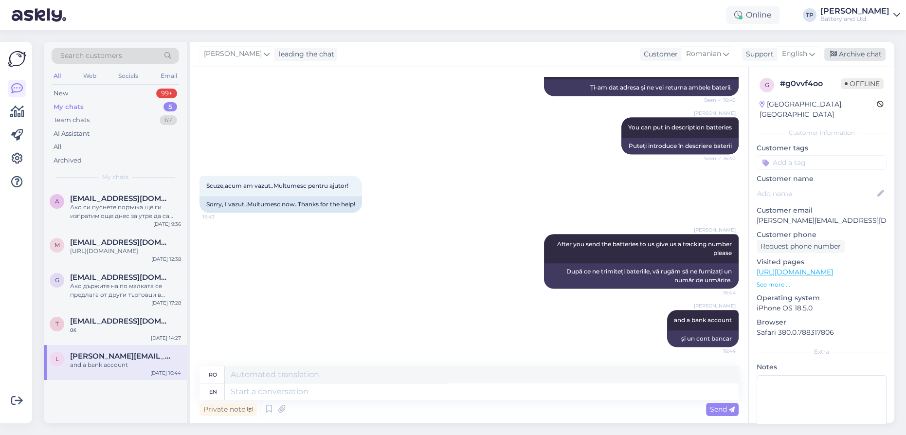
drag, startPoint x: 847, startPoint y: 51, endPoint x: 837, endPoint y: 53, distance: 10.4
click at [845, 52] on div "Archive chat" at bounding box center [854, 54] width 61 height 13
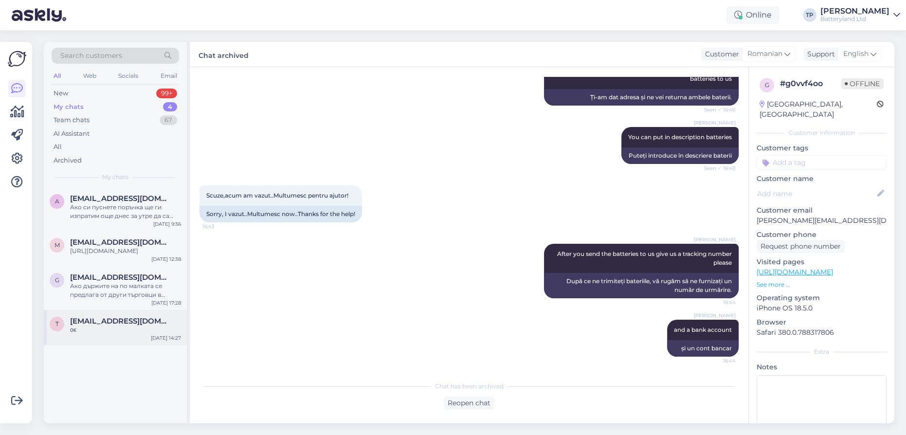
click at [104, 313] on div "t [EMAIL_ADDRESS][DOMAIN_NAME] οκ [DATE] 14:27" at bounding box center [115, 327] width 143 height 35
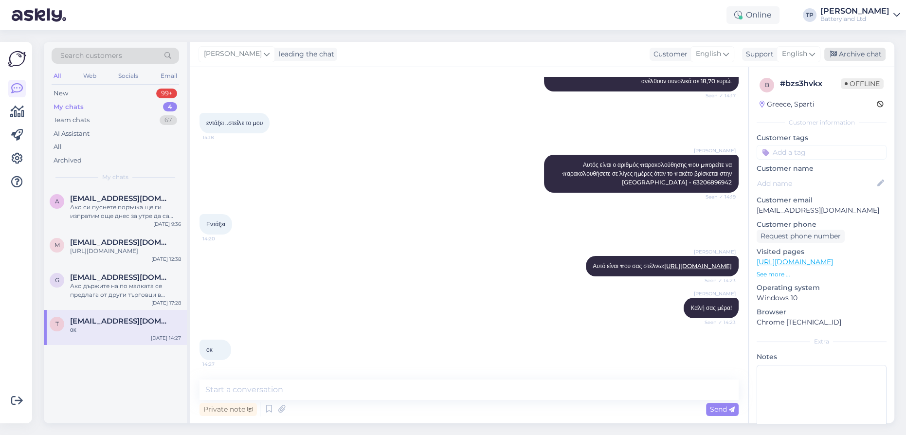
click at [859, 58] on div "Archive chat" at bounding box center [854, 54] width 61 height 13
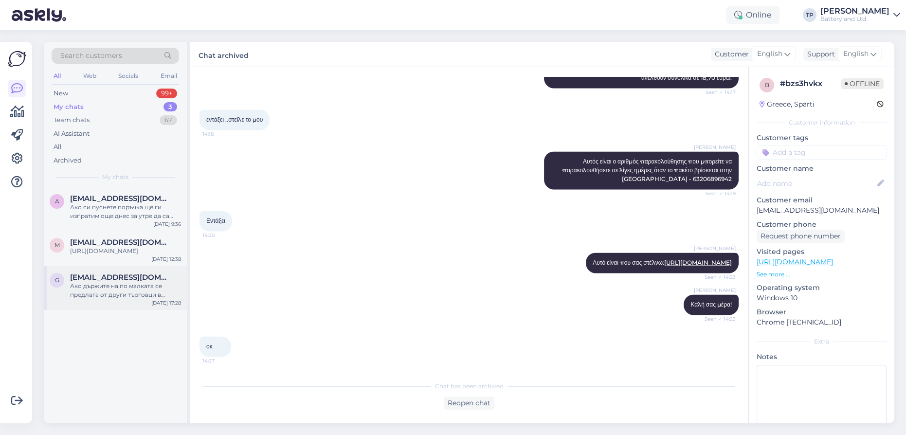
click at [121, 273] on div "[EMAIL_ADDRESS][DOMAIN_NAME] Ако държите на по малката се предлага от други тър…" at bounding box center [125, 286] width 111 height 26
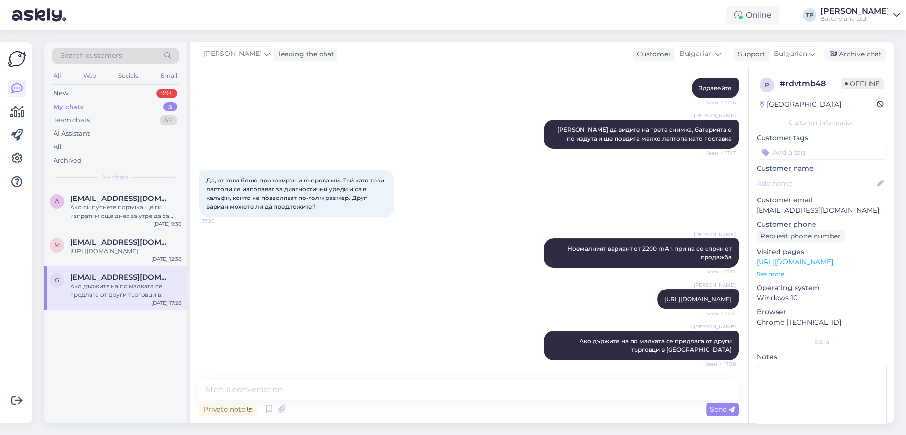
scroll to position [0, 0]
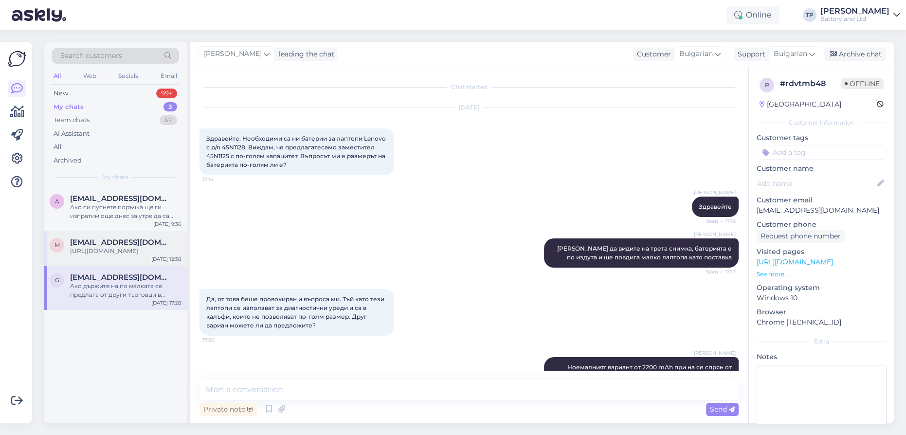
click at [89, 238] on span "[EMAIL_ADDRESS][DOMAIN_NAME]" at bounding box center [120, 242] width 101 height 9
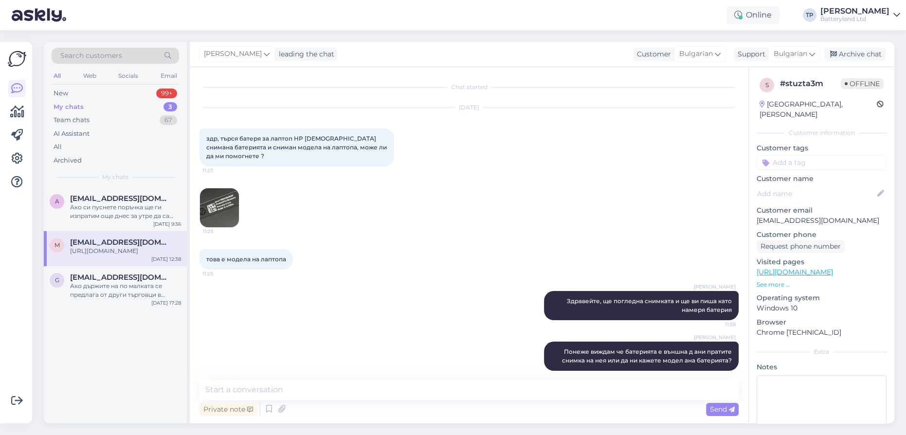
scroll to position [103, 0]
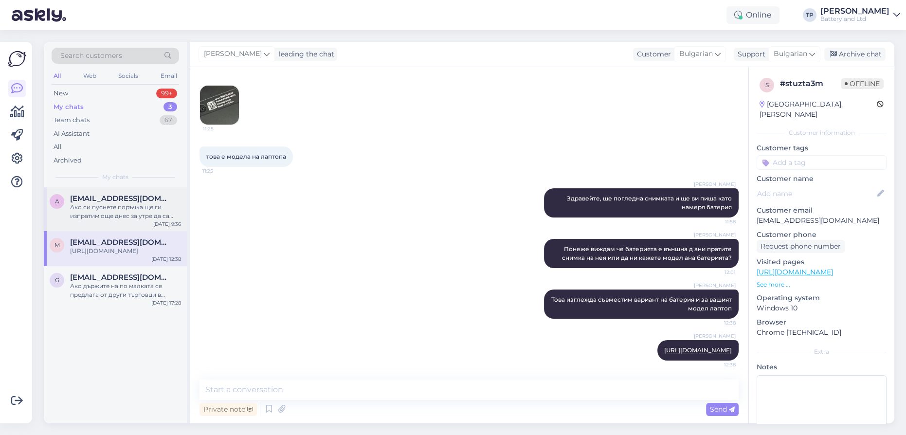
click at [94, 203] on div "[EMAIL_ADDRESS][DOMAIN_NAME] Ако си пуснете поръчка ще ги изпратим още днес за …" at bounding box center [125, 207] width 111 height 26
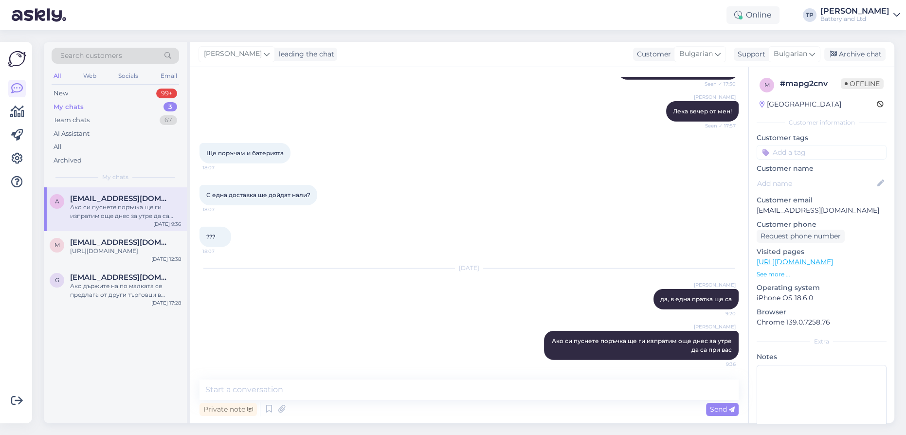
scroll to position [3538, 0]
click at [294, 390] on textarea at bounding box center [468, 389] width 539 height 20
click at [105, 238] on span "[EMAIL_ADDRESS][DOMAIN_NAME]" at bounding box center [120, 242] width 101 height 9
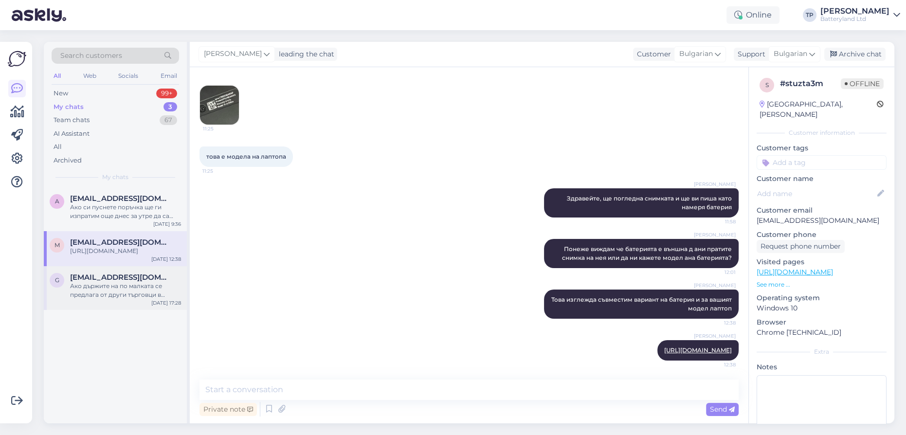
click at [100, 273] on span "[EMAIL_ADDRESS][DOMAIN_NAME]" at bounding box center [120, 277] width 101 height 9
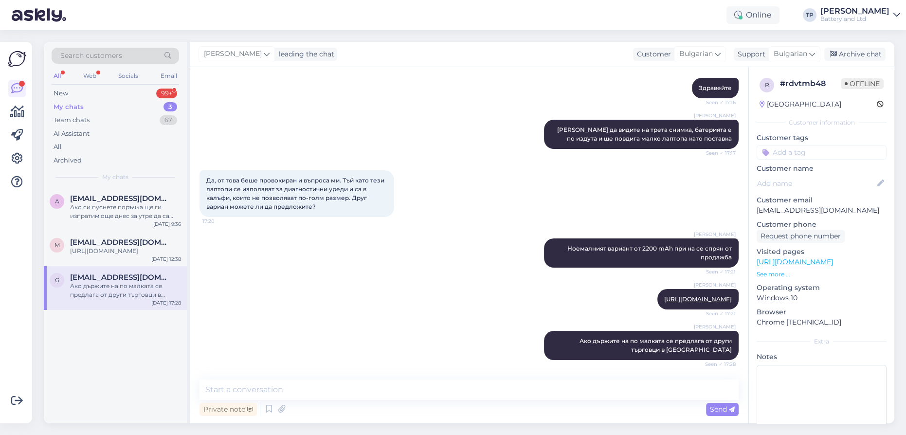
scroll to position [127, 0]
click at [102, 198] on span "[EMAIL_ADDRESS][DOMAIN_NAME]" at bounding box center [120, 198] width 101 height 9
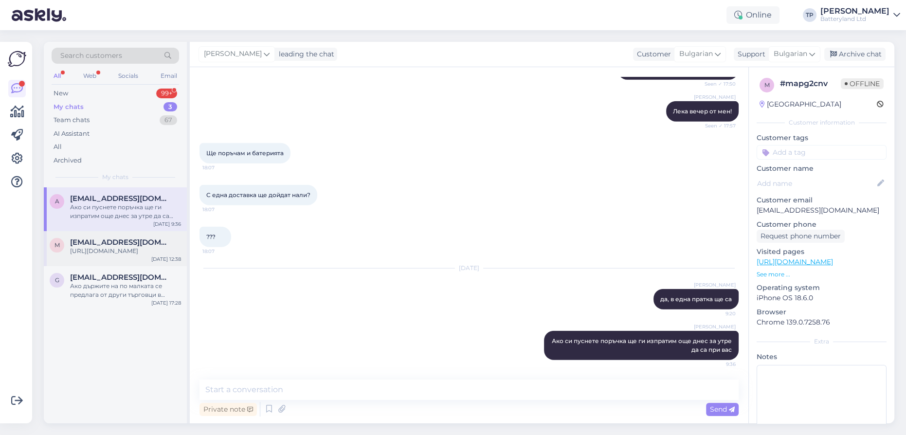
click at [106, 238] on span "[EMAIL_ADDRESS][DOMAIN_NAME]" at bounding box center [120, 242] width 101 height 9
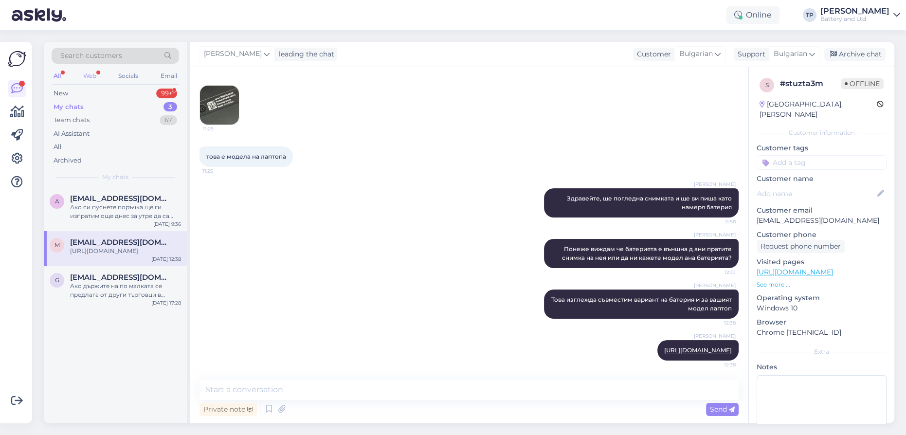
click at [90, 72] on div "Web" at bounding box center [89, 76] width 17 height 13
click at [125, 96] on div "New 1" at bounding box center [115, 94] width 127 height 14
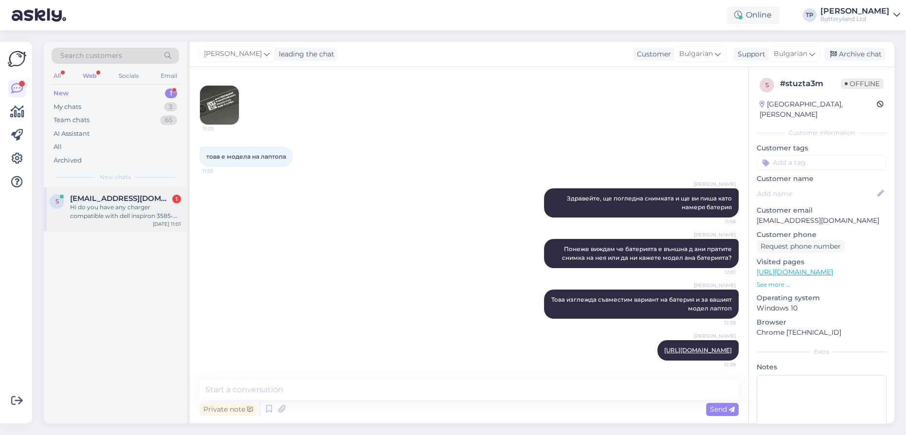
click at [117, 201] on span "[EMAIL_ADDRESS][DOMAIN_NAME]" at bounding box center [120, 198] width 101 height 9
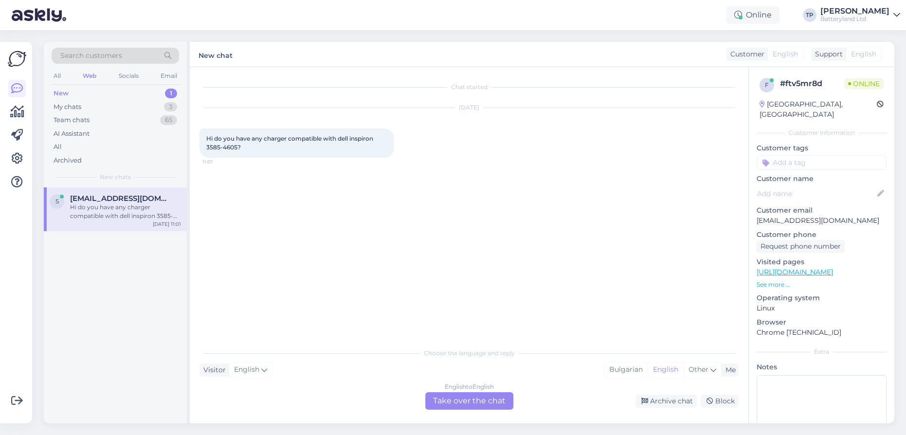
scroll to position [0, 0]
click at [459, 397] on div "English to English Take over the chat" at bounding box center [469, 401] width 88 height 18
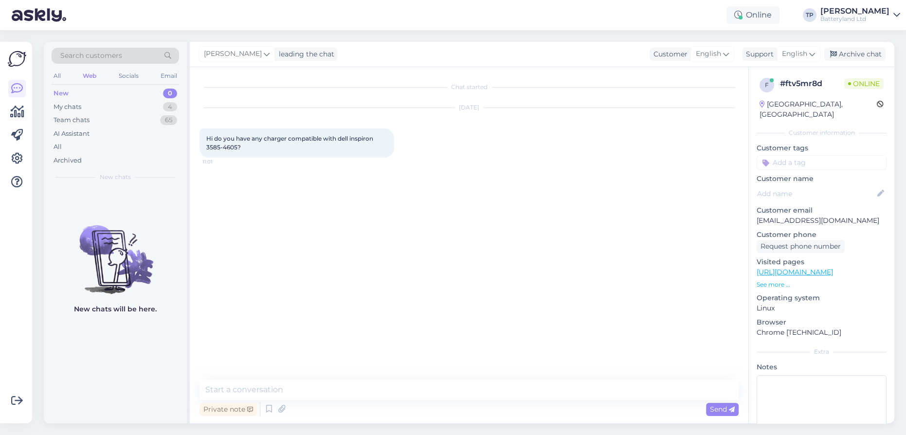
click at [319, 377] on div "Chat started [DATE] Hi do you have any charger compatible with dell inspiron 35…" at bounding box center [469, 245] width 558 height 356
click at [285, 380] on textarea at bounding box center [468, 389] width 539 height 20
type textarea "Hello, can you send us pictures here if your charger please?"
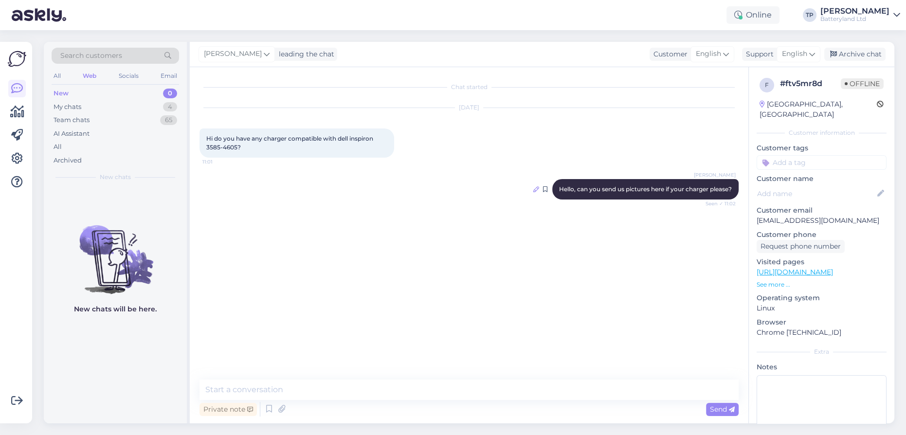
click at [533, 189] on icon at bounding box center [536, 189] width 6 height 6
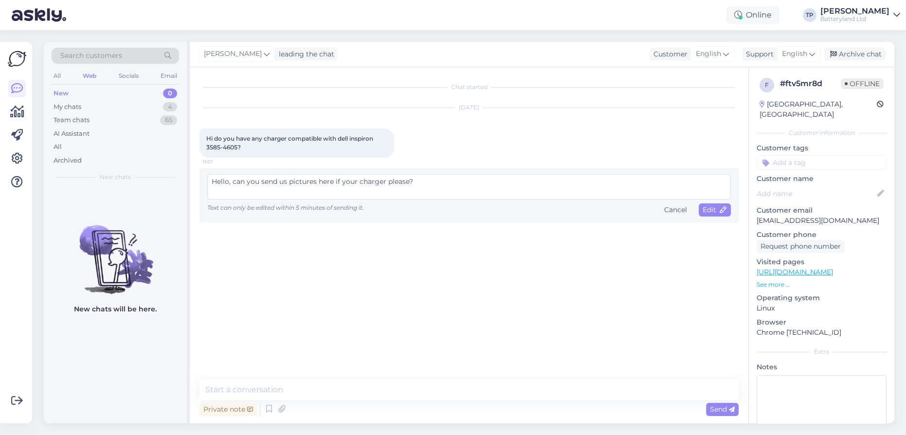
click at [336, 181] on textarea "Hello, can you send us pictures here if your charger please?" at bounding box center [468, 186] width 523 height 25
type textarea "Hello, can you send us pictures here of your charger please?"
click at [716, 207] on span "Edit" at bounding box center [714, 209] width 24 height 9
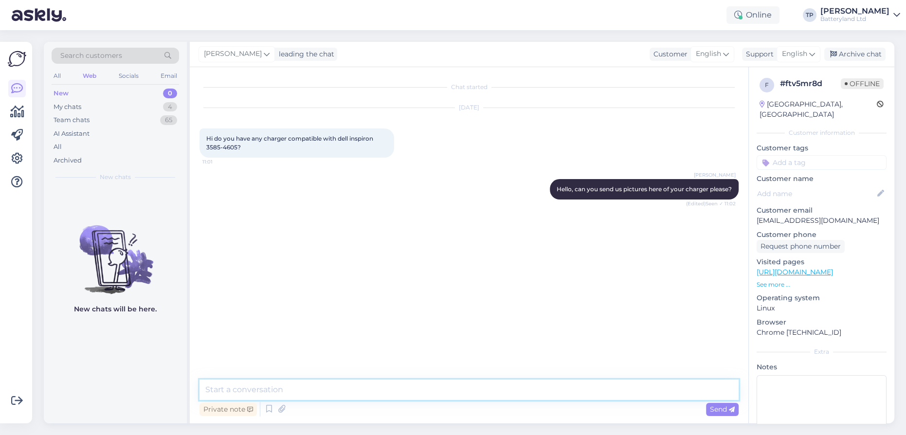
click at [320, 387] on textarea at bounding box center [468, 389] width 539 height 20
click at [278, 390] on textarea "we need picutre os the charger and few pictures of the plug of the cable" at bounding box center [468, 389] width 539 height 20
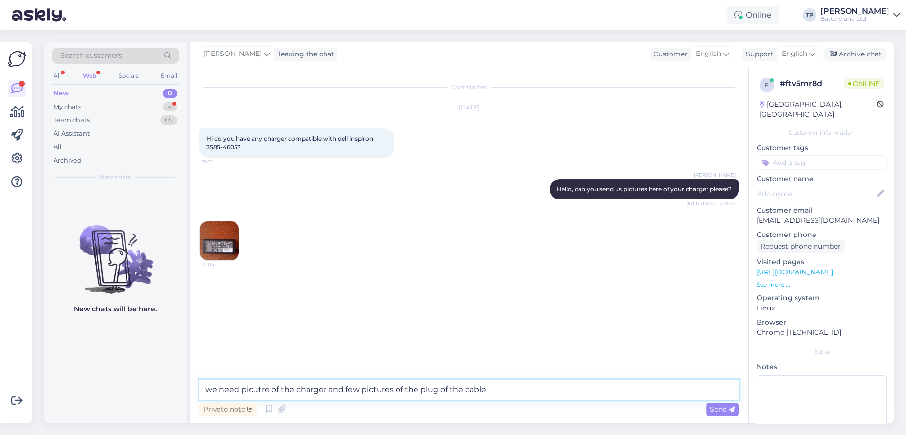
drag, startPoint x: 261, startPoint y: 388, endPoint x: 253, endPoint y: 389, distance: 7.8
click at [253, 389] on textarea "we need picutre of the charger and few pictures of the plug of the cable" at bounding box center [468, 389] width 539 height 20
type textarea "we need picture of the charger and few pictures of the plug of the cable"
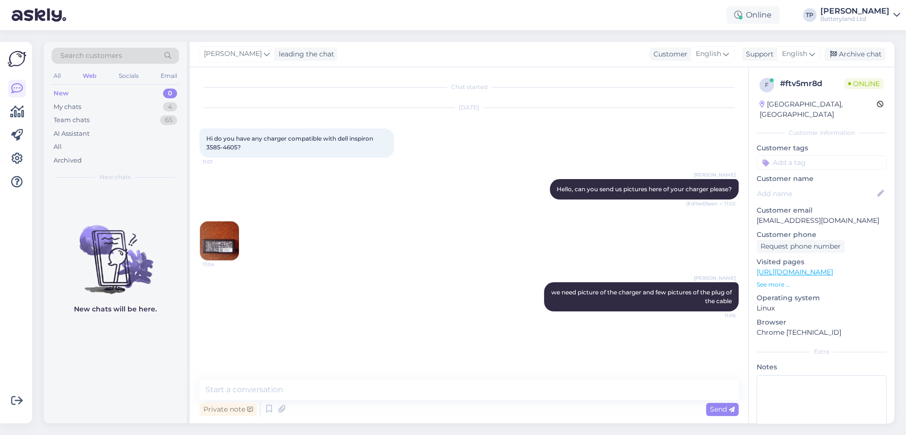
click at [221, 249] on img at bounding box center [219, 240] width 39 height 39
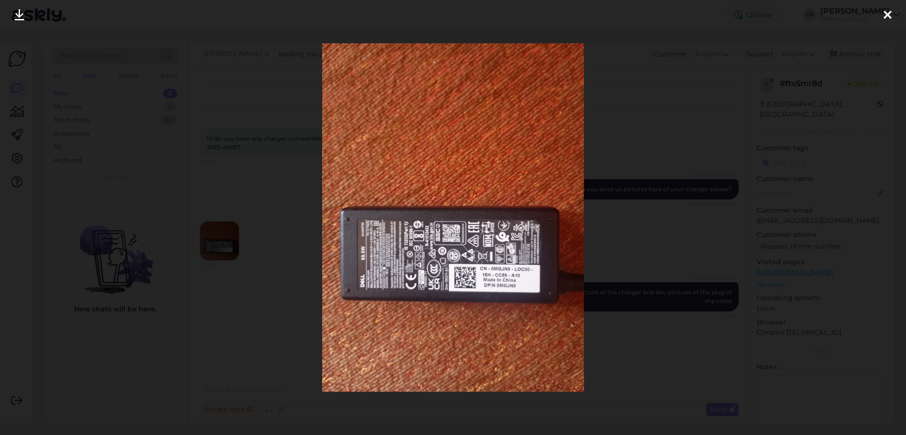
click at [395, 258] on img at bounding box center [453, 217] width 262 height 348
click at [886, 17] on icon at bounding box center [887, 15] width 8 height 13
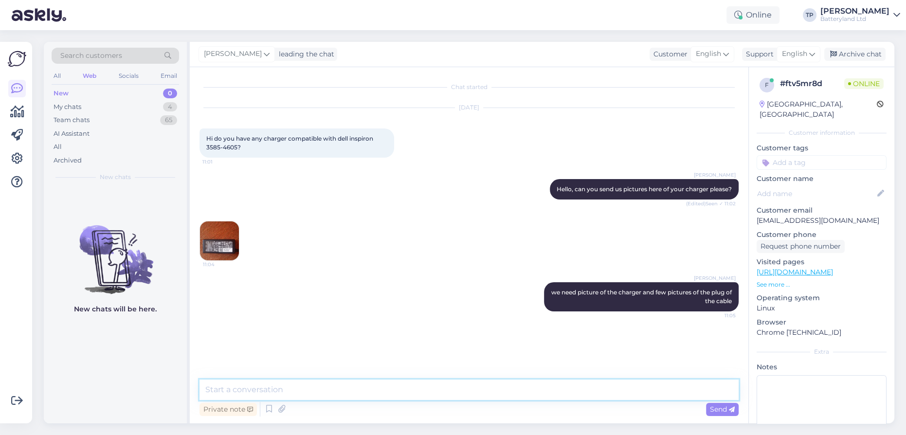
click at [344, 397] on textarea at bounding box center [468, 389] width 539 height 20
click at [401, 388] on textarea "ok, it is 65 W for Dell, now the pictures of the pluge of the cable please" at bounding box center [468, 389] width 539 height 20
type textarea "ok, it is 65 W for Dell, now the pictures of the plug of the cable please"
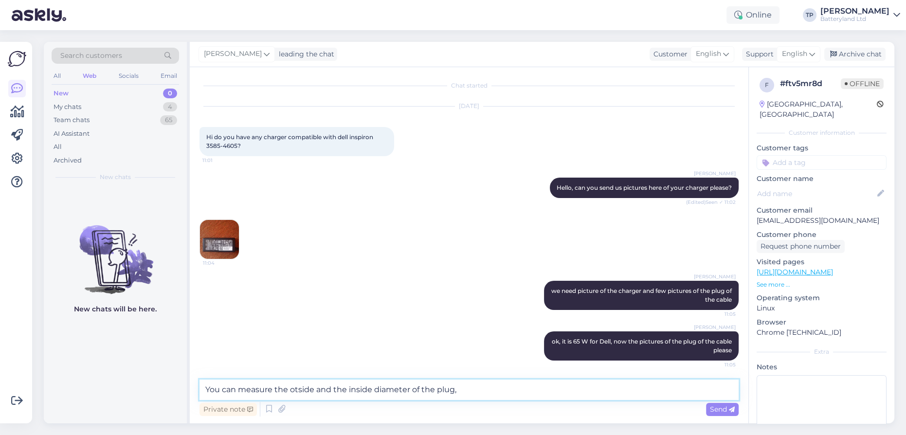
click at [294, 388] on textarea "You can measure the otside and the inside diameter of the plug," at bounding box center [468, 389] width 539 height 20
click at [489, 390] on textarea "You can measure the outside and the inside diameter of the plug," at bounding box center [468, 389] width 539 height 20
drag, startPoint x: 571, startPoint y: 389, endPoint x: 563, endPoint y: 388, distance: 8.3
click at [563, 388] on textarea "You can measure the outside and the inside diameter of the plug, in that case w…" at bounding box center [468, 389] width 539 height 20
type textarea "You can measure the outside and the inside diameter of the plug, in that case w…"
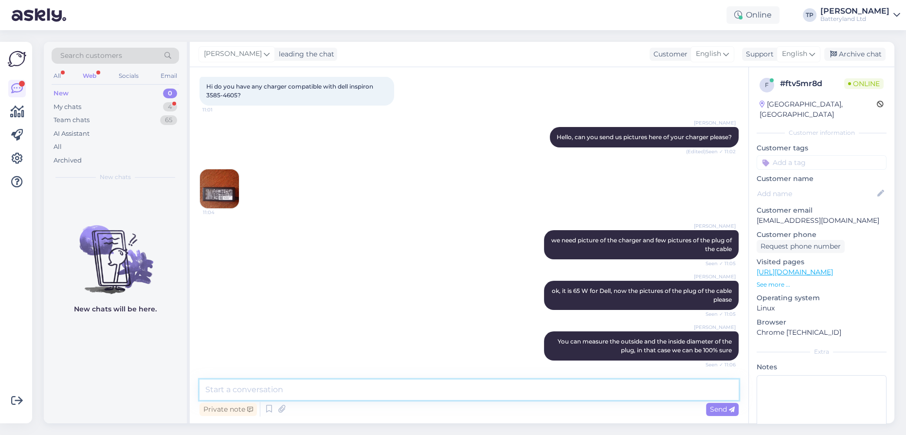
scroll to position [94, 0]
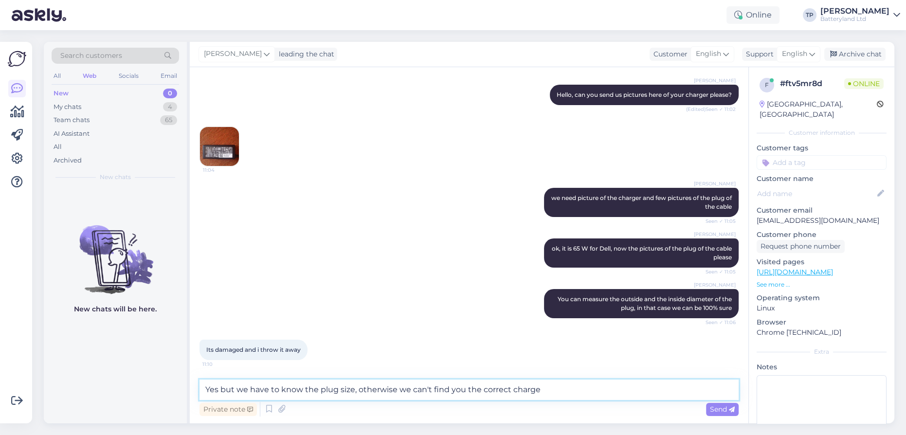
type textarea "Yes but we have to know the plug size, otherwise we can't find you the correct …"
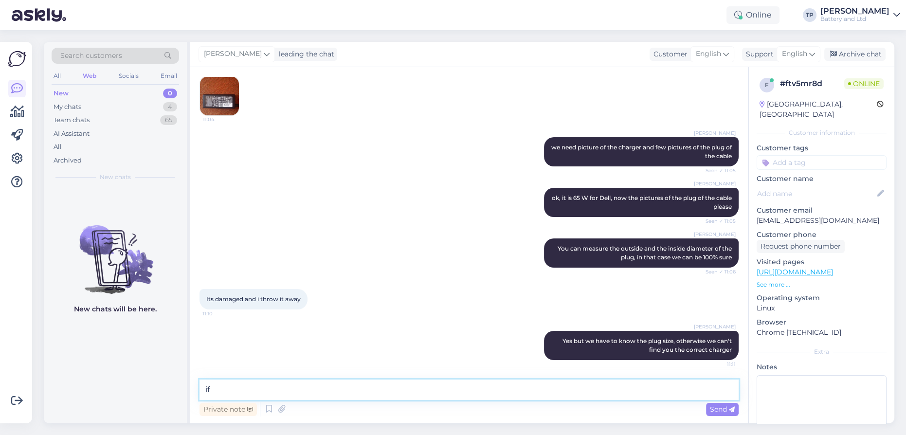
type textarea "i"
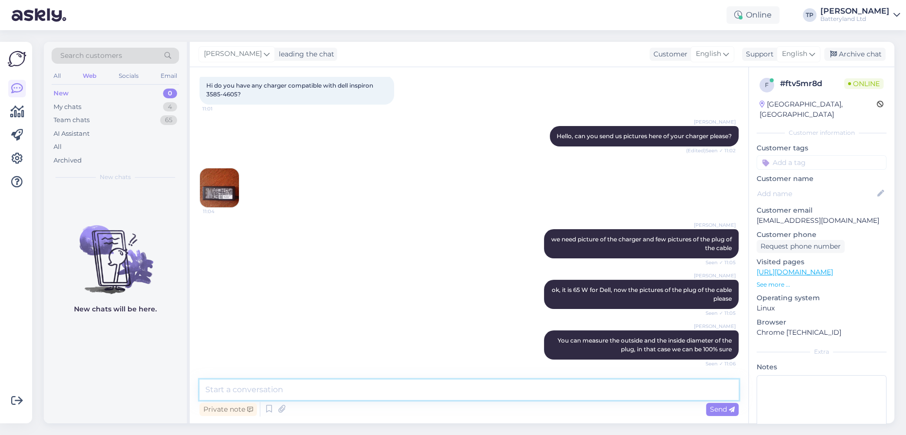
scroll to position [0, 0]
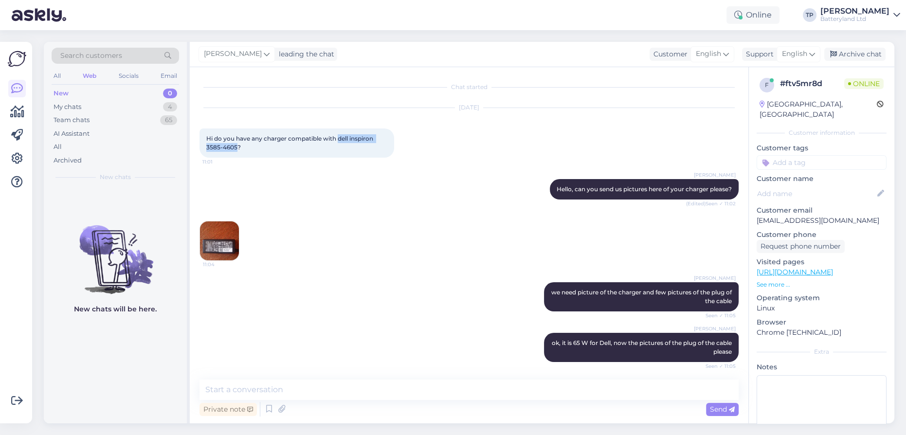
drag, startPoint x: 353, startPoint y: 140, endPoint x: 237, endPoint y: 148, distance: 115.6
click at [237, 148] on span "Hi do you have any charger compatible with dell inspiron 3585-4605?" at bounding box center [290, 143] width 168 height 16
copy span "dell inspiron 3585-4605"
click at [269, 392] on textarea at bounding box center [468, 389] width 539 height 20
paste textarea "4.5mm 3.0mm."
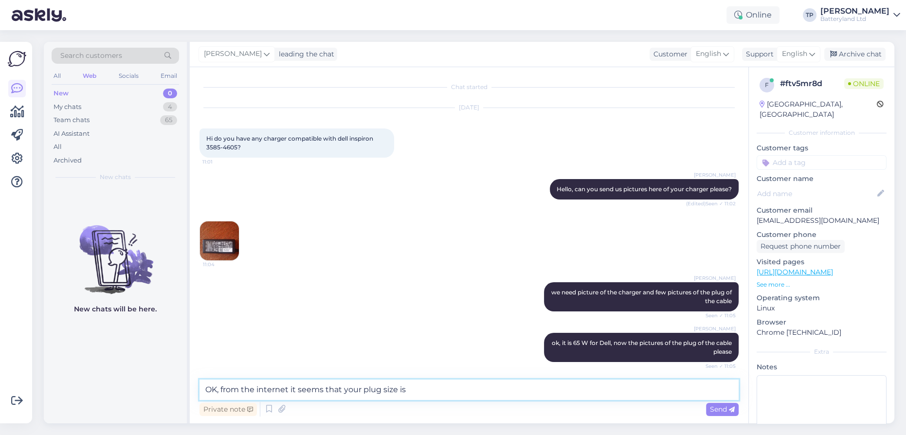
type textarea "OK, from the internet it seems that your plug size is 4.5mm 3.0mm."
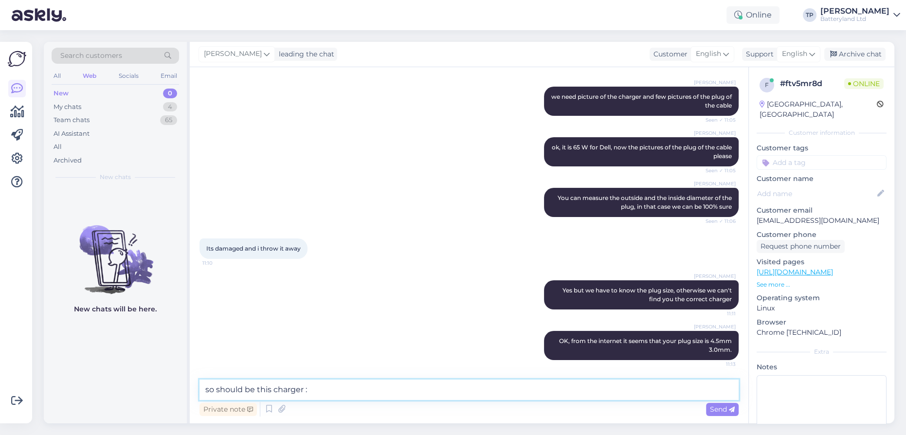
paste textarea "[URL][DOMAIN_NAME]"
type textarea "so should be this charger : [URL][DOMAIN_NAME]"
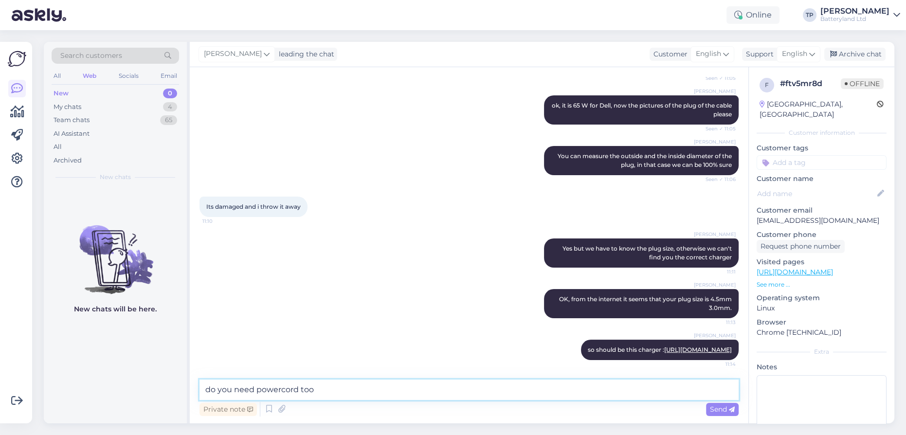
click at [279, 387] on textarea "do you need powercord too" at bounding box center [468, 389] width 539 height 20
click at [319, 394] on textarea "do you need power cord too" at bounding box center [468, 389] width 539 height 20
type textarea "do you need power cord too or you will use yours from the old charger?"
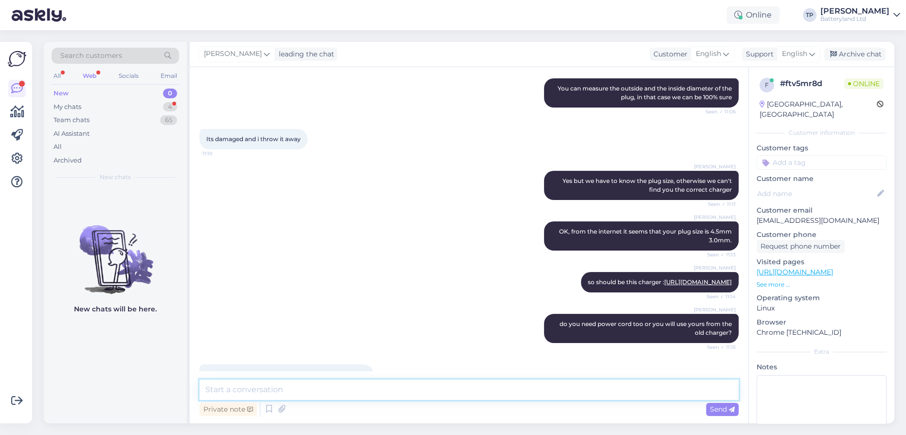
scroll to position [347, 0]
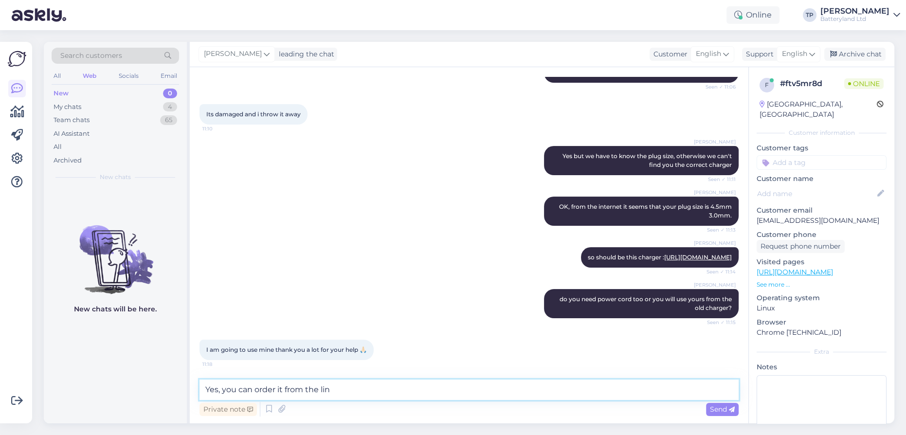
type textarea "Yes, you can order it from the link"
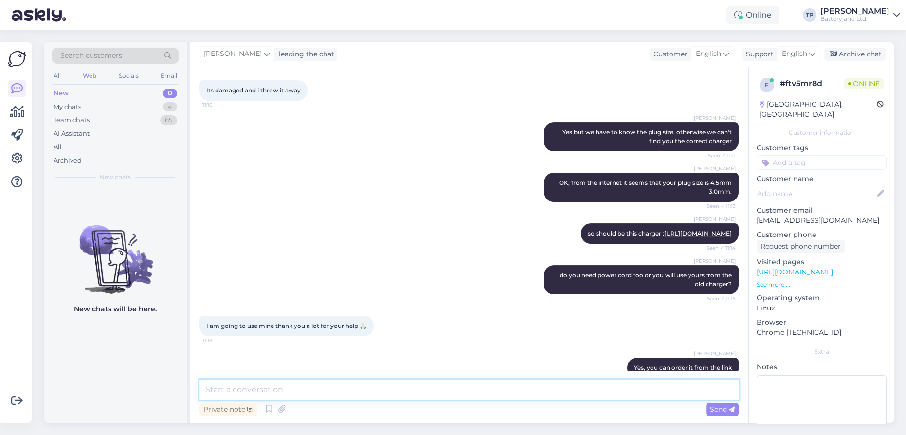
scroll to position [389, 0]
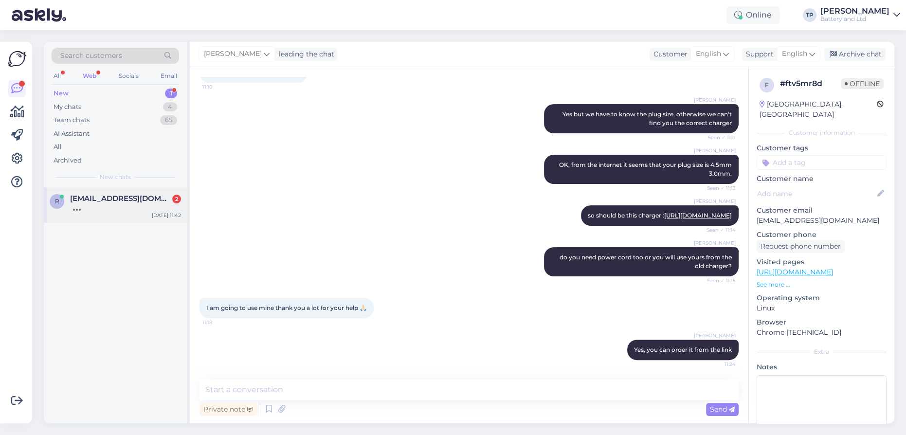
click at [93, 210] on div "r [EMAIL_ADDRESS][DOMAIN_NAME] [DATE] 11:42" at bounding box center [115, 204] width 143 height 35
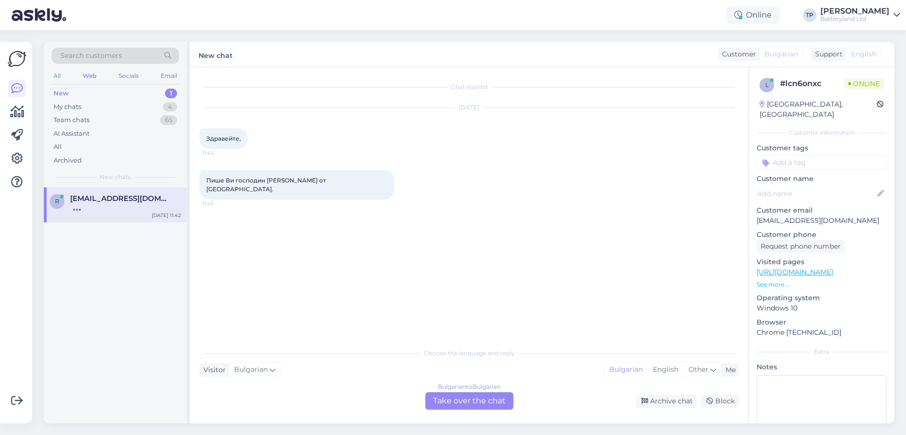
scroll to position [0, 0]
click at [460, 398] on div "Bulgarian to Bulgarian Take over the chat" at bounding box center [469, 401] width 88 height 18
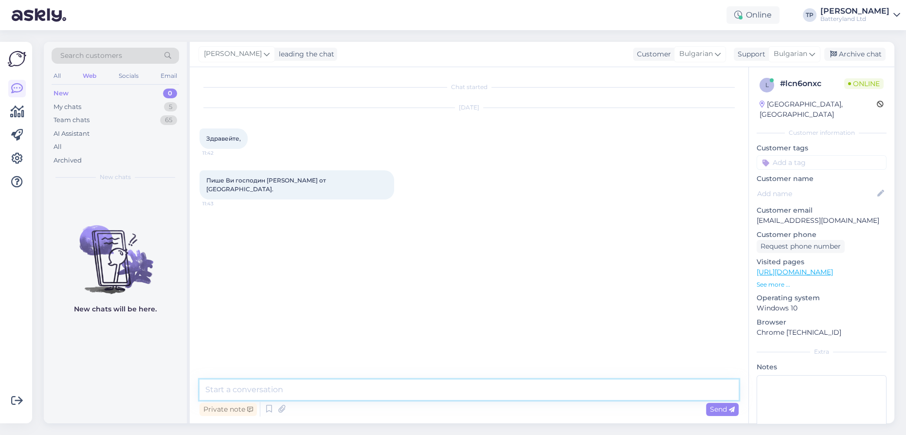
click at [293, 388] on textarea at bounding box center [468, 389] width 539 height 20
type textarea "D"
type textarea "Добре"
type textarea "С какво да съдействам?"
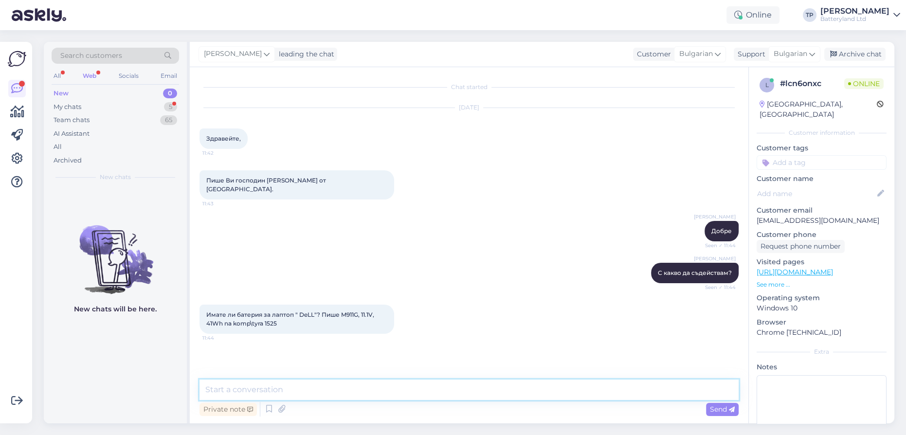
type textarea "Д"
click at [217, 387] on textarea "Del 1520" at bounding box center [468, 389] width 539 height 20
click at [257, 394] on textarea "Dell 1520" at bounding box center [468, 389] width 539 height 20
type textarea "Dell 1520 ли е модела?"
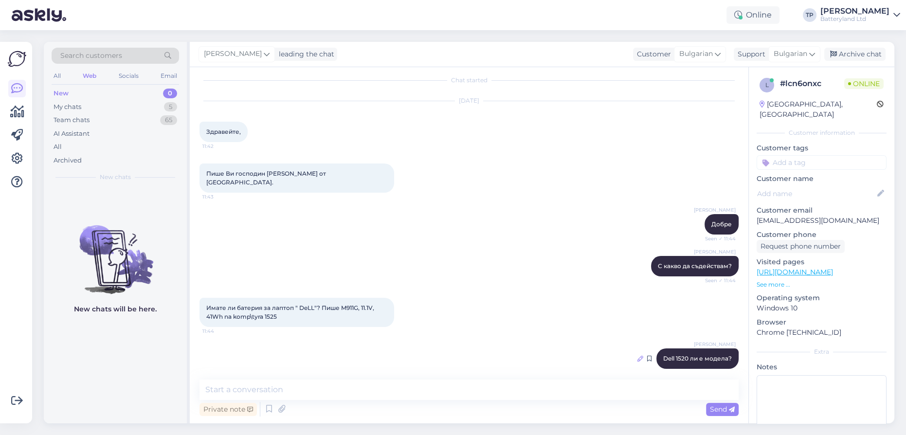
click at [637, 356] on icon at bounding box center [640, 359] width 6 height 6
click at [237, 343] on textarea "Dell 1520 ли е модела?" at bounding box center [468, 355] width 523 height 25
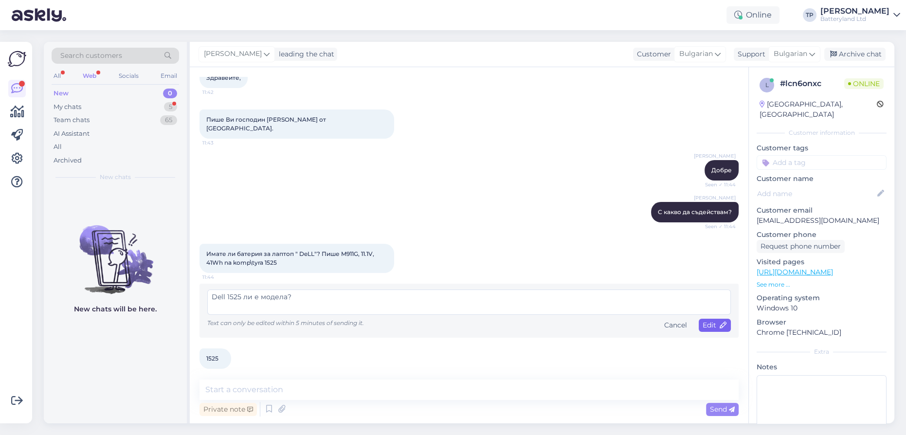
type textarea "Dell 1525 ли е модела?"
click at [706, 321] on span "Edit" at bounding box center [714, 325] width 24 height 9
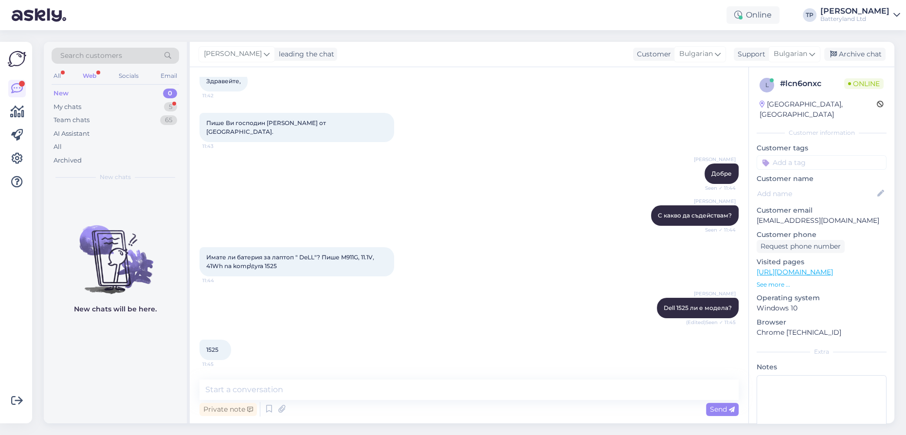
scroll to position [49, 0]
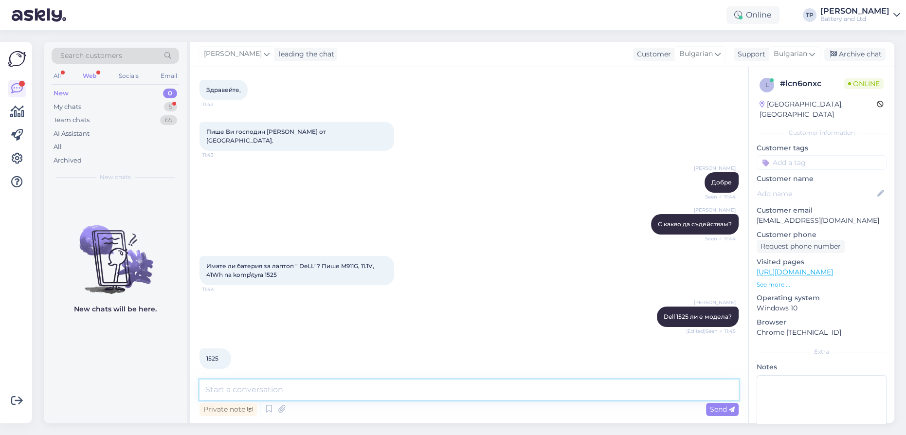
click at [286, 390] on textarea at bounding box center [468, 389] width 539 height 20
type textarea "монет да проверя"
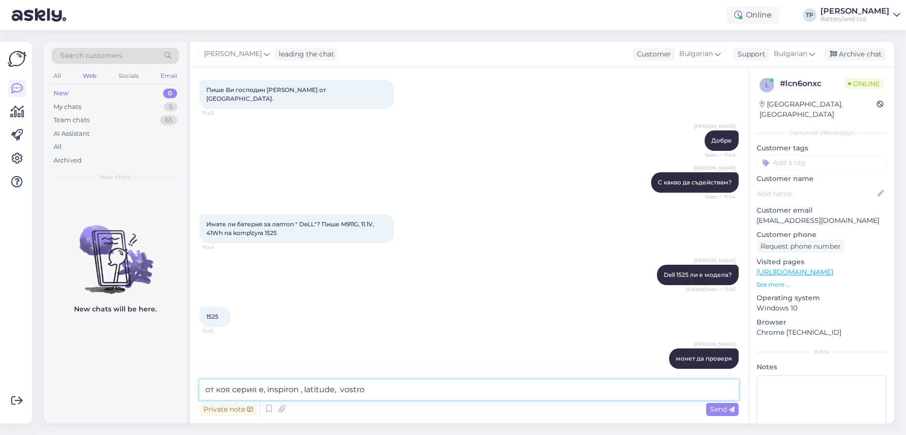
type textarea "от коя серия е, inspiron , latitude, vostro?"
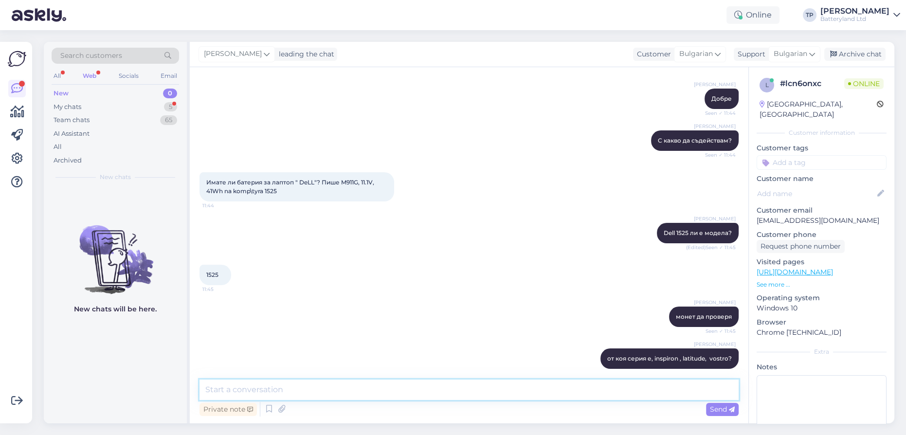
scroll to position [174, 0]
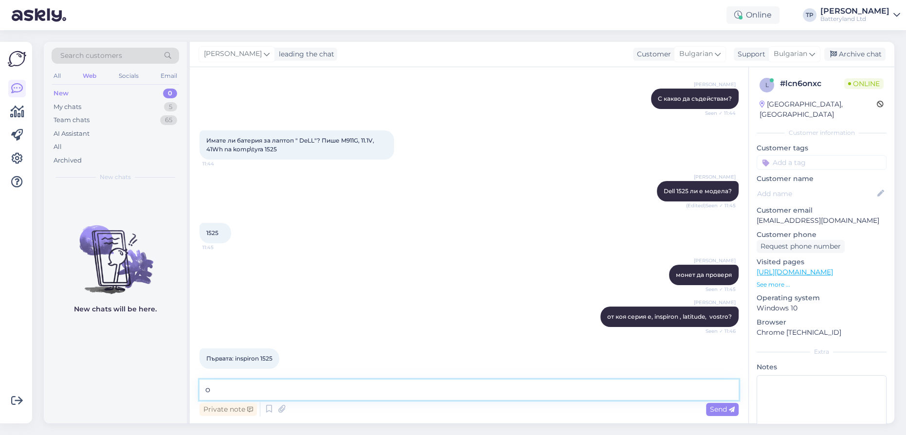
type textarea "ok"
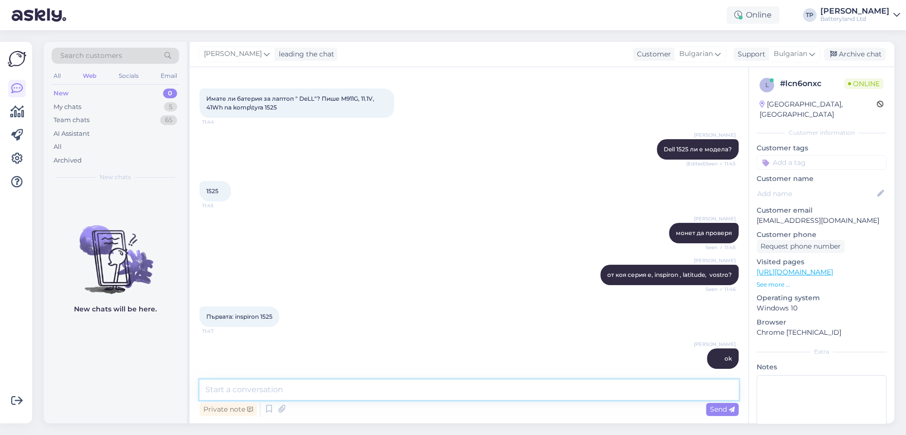
click at [269, 396] on textarea at bounding box center [468, 389] width 539 height 20
paste textarea "[URL][DOMAIN_NAME]"
type textarea "[URL][DOMAIN_NAME]"
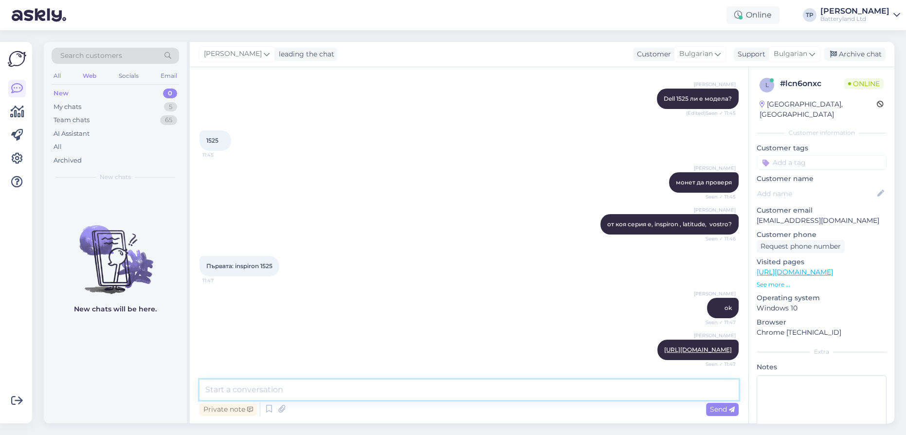
scroll to position [308, 0]
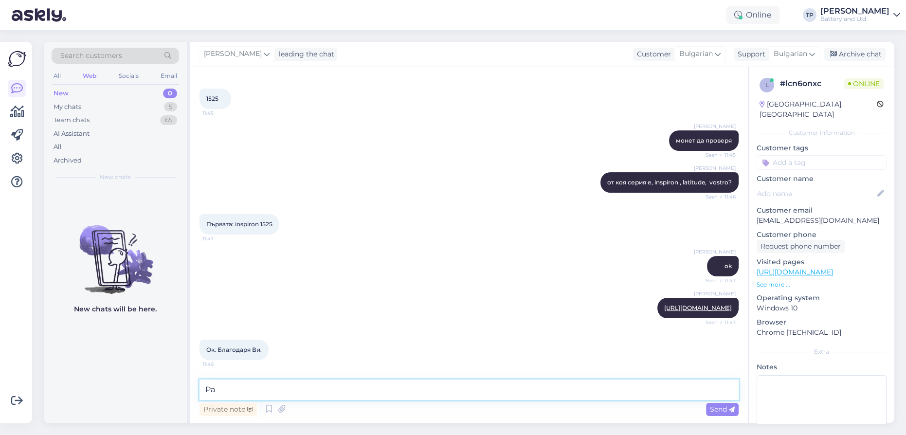
type textarea "P"
click at [206, 387] on textarea "пак заповядайте! Може" at bounding box center [468, 389] width 539 height 20
click at [308, 390] on textarea "[PERSON_NAME] заповядайте! Може" at bounding box center [468, 389] width 539 height 20
type textarea "[PERSON_NAME] заповядайте! Можете да си я поръчате батерията през линка който д…"
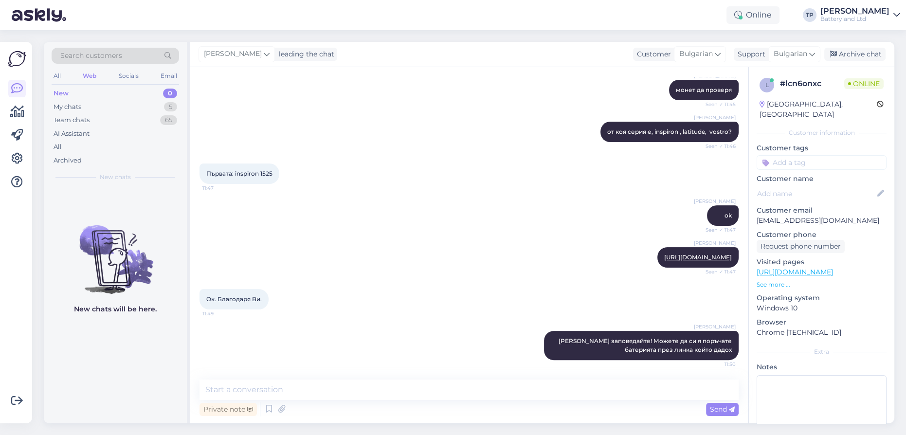
drag, startPoint x: 142, startPoint y: 359, endPoint x: 152, endPoint y: 351, distance: 12.8
click at [142, 359] on div "New chats will be here." at bounding box center [115, 305] width 143 height 236
click at [262, 389] on textarea at bounding box center [468, 389] width 539 height 20
type textarea "I"
type textarea "[DEMOGRAPHIC_DATA] наличност, така че можете да я поръчате"
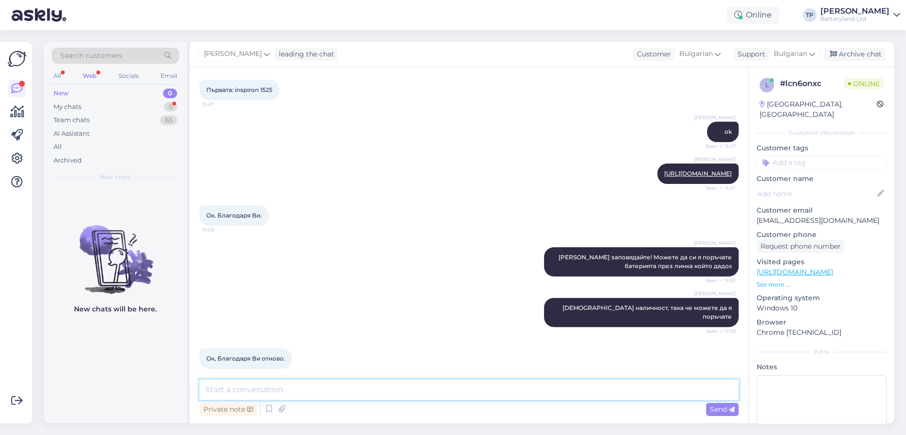
scroll to position [442, 0]
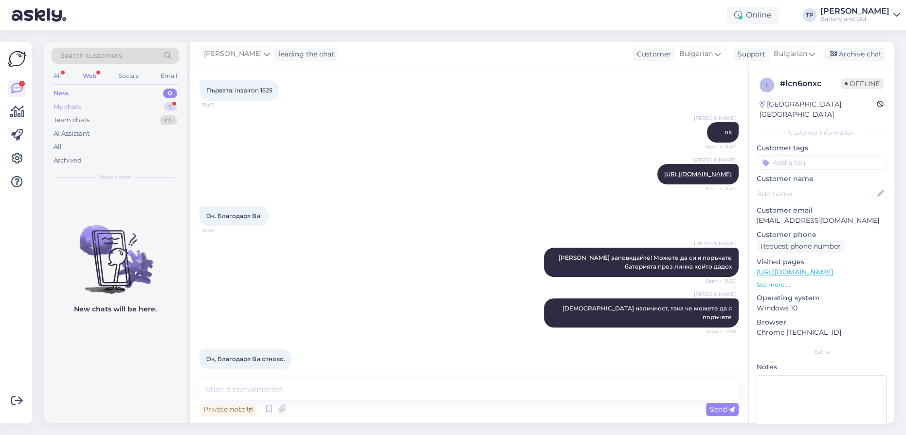
click at [137, 104] on div "My chats 5" at bounding box center [115, 107] width 127 height 14
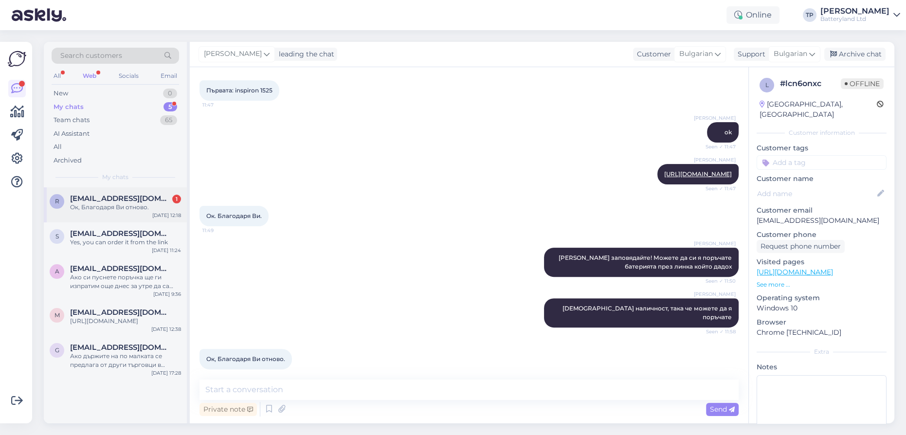
click at [147, 189] on div "r [EMAIL_ADDRESS][DOMAIN_NAME] 1 Ок, Благодаря Ви отново. [DATE] 12:18" at bounding box center [115, 204] width 143 height 35
drag, startPoint x: 243, startPoint y: 347, endPoint x: 332, endPoint y: 369, distance: 92.1
click at [332, 369] on div "Ок, Благодаря Ви отново. 12:18" at bounding box center [468, 359] width 539 height 42
click at [270, 407] on icon at bounding box center [269, 409] width 12 height 15
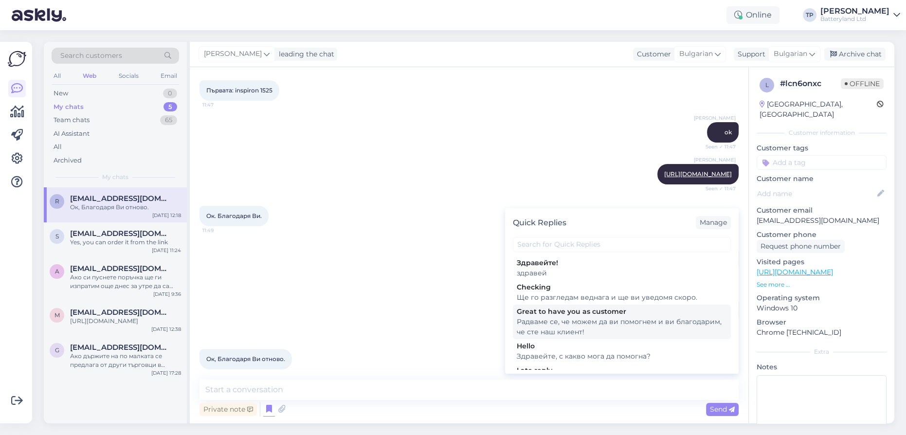
click at [607, 323] on div "Радваме се, че можем да ви помогнем и ви благодарим, че сте наш клиент!" at bounding box center [622, 327] width 210 height 20
type textarea "Радваме се, че можем да ви помогнем и ви благодарим, че сте наш клиент!"
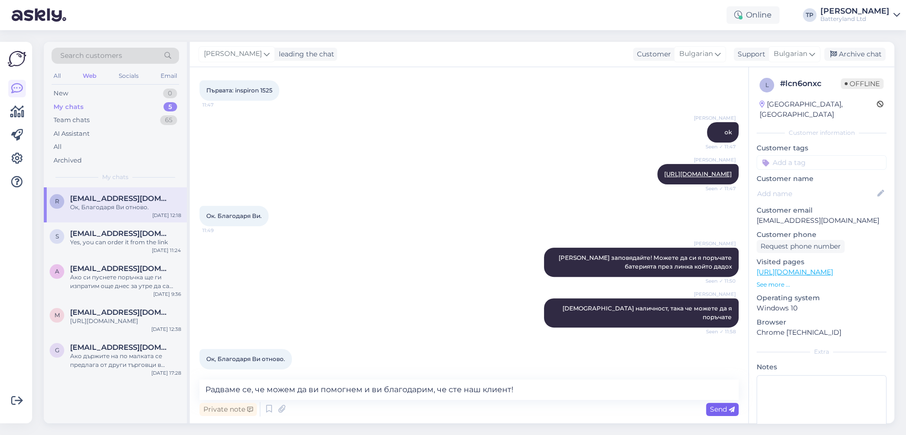
drag, startPoint x: 718, startPoint y: 413, endPoint x: 699, endPoint y: 408, distance: 19.7
click at [718, 413] on div "Send" at bounding box center [722, 409] width 33 height 13
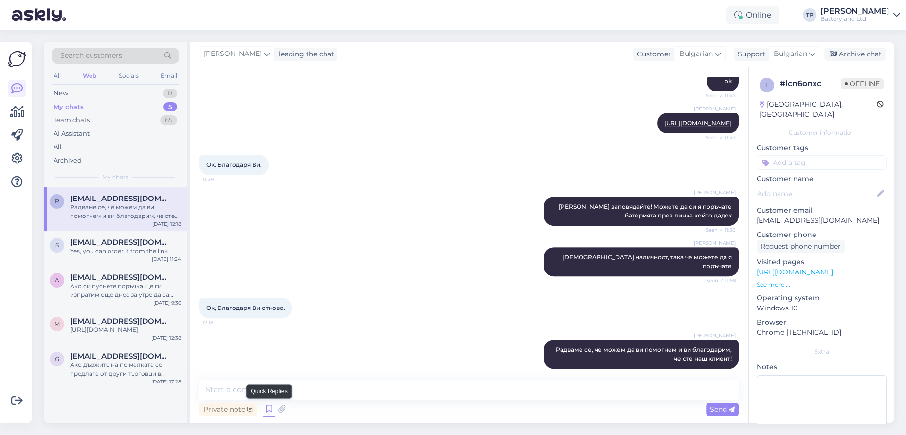
click at [266, 408] on icon at bounding box center [269, 409] width 12 height 15
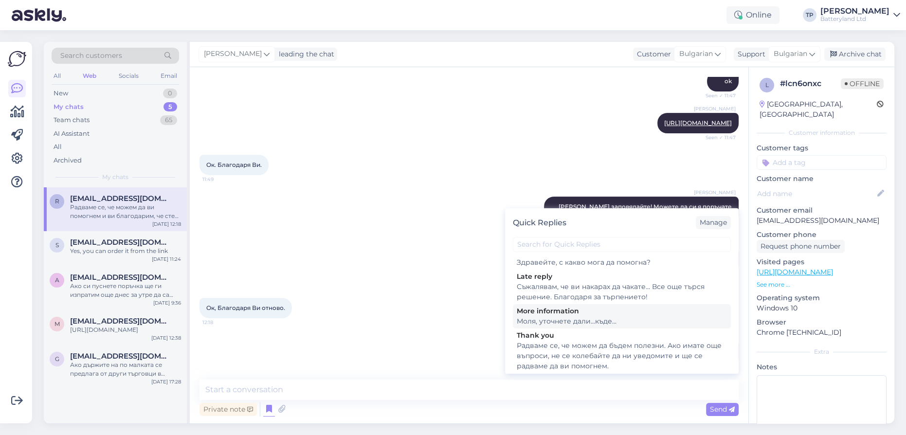
scroll to position [97, 0]
click at [473, 287] on div "Ок, Благодаря Ви отново. 12:18" at bounding box center [468, 308] width 539 height 42
